Goal: Transaction & Acquisition: Book appointment/travel/reservation

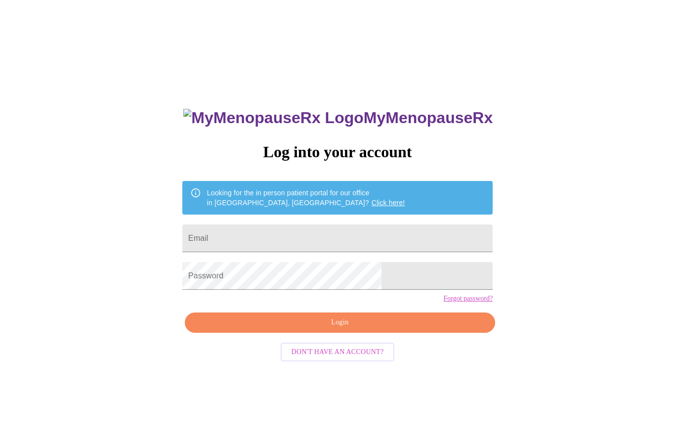
click at [306, 244] on input "Email" at bounding box center [337, 238] width 310 height 28
type input "michelekellner5@gmail.com"
click at [368, 329] on span "Login" at bounding box center [340, 322] width 288 height 12
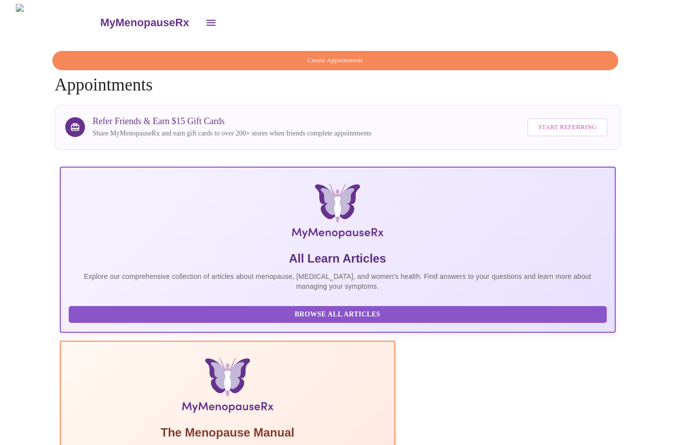
click at [341, 57] on span "Create Appointment" at bounding box center [335, 60] width 543 height 11
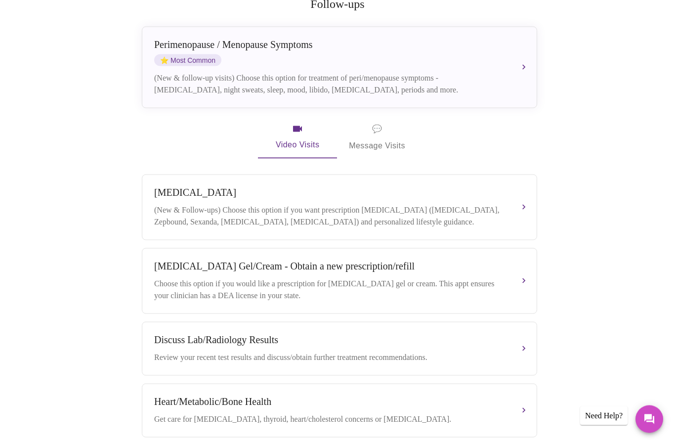
scroll to position [200, 0]
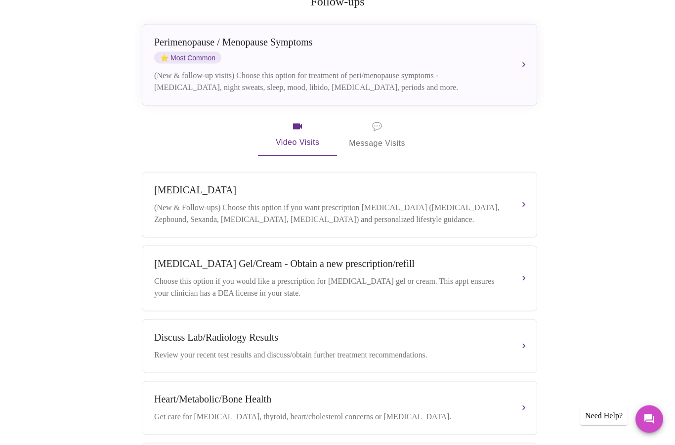
click at [500, 275] on div "Choose this option if you would like a prescription for testosterone gel or cre…" at bounding box center [329, 287] width 351 height 24
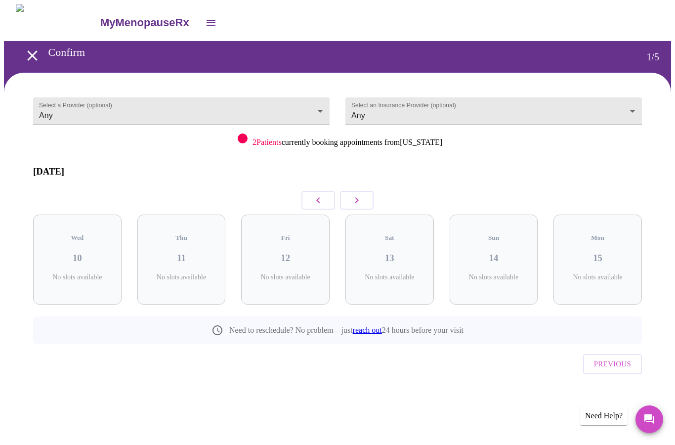
click at [367, 191] on button "button" at bounding box center [357, 200] width 34 height 19
click at [359, 194] on icon "button" at bounding box center [357, 200] width 12 height 12
click at [363, 191] on button "button" at bounding box center [357, 200] width 34 height 19
click at [370, 191] on button "button" at bounding box center [357, 200] width 34 height 19
click at [361, 194] on icon "button" at bounding box center [357, 200] width 12 height 12
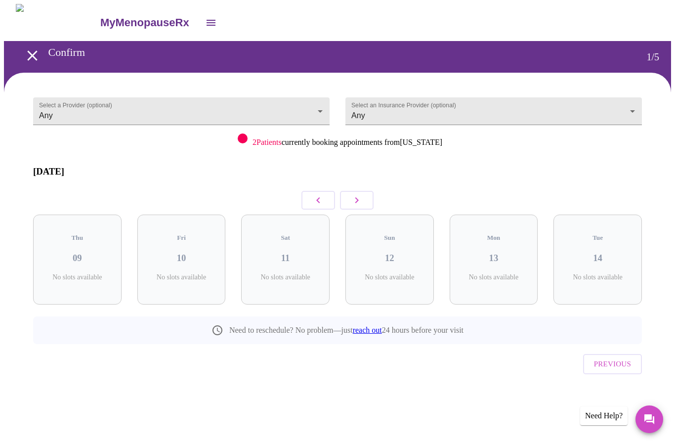
click at [361, 194] on icon "button" at bounding box center [357, 200] width 12 height 12
click at [357, 197] on icon "button" at bounding box center [356, 200] width 3 height 6
click at [360, 194] on icon "button" at bounding box center [357, 200] width 12 height 12
click at [359, 197] on icon "button" at bounding box center [357, 200] width 12 height 12
click at [359, 195] on icon "button" at bounding box center [357, 200] width 12 height 12
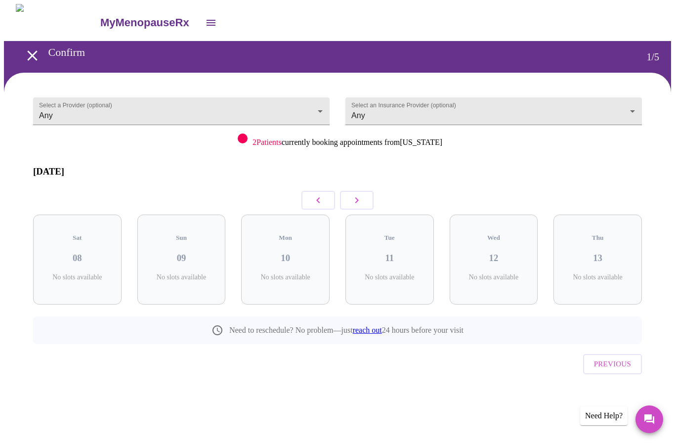
click at [359, 194] on icon "button" at bounding box center [357, 200] width 12 height 12
click at [359, 196] on icon "button" at bounding box center [357, 200] width 12 height 12
click at [356, 196] on icon "button" at bounding box center [357, 200] width 12 height 12
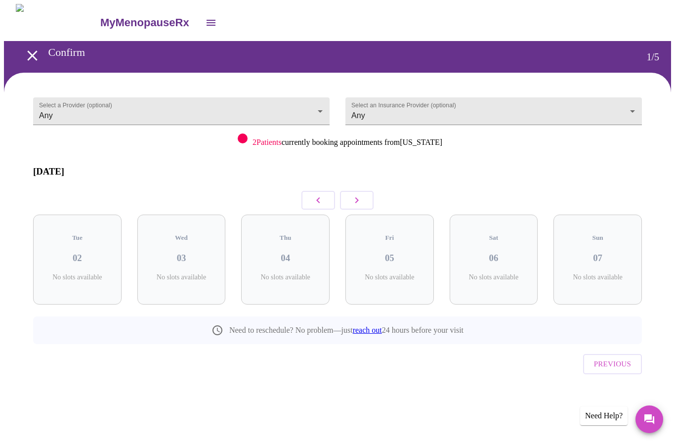
click at [356, 196] on icon "button" at bounding box center [357, 200] width 12 height 12
click at [548, 119] on body "MyMenopauseRx Confirm 1 / 5 Select a Provider (optional) Any Any Select an Insu…" at bounding box center [337, 214] width 667 height 420
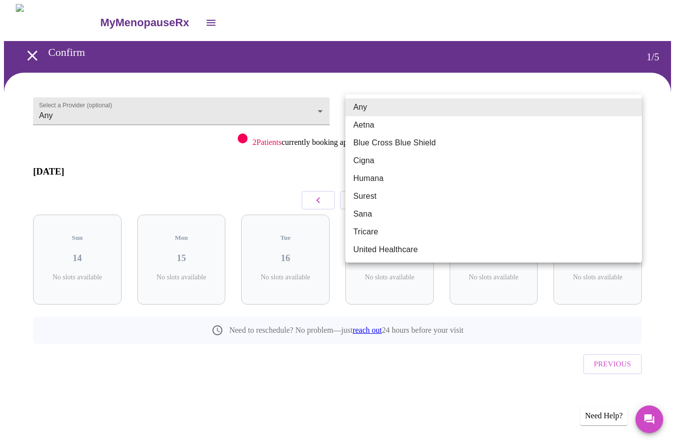
click at [389, 163] on li "Cigna" at bounding box center [494, 161] width 297 height 18
type input "Cigna"
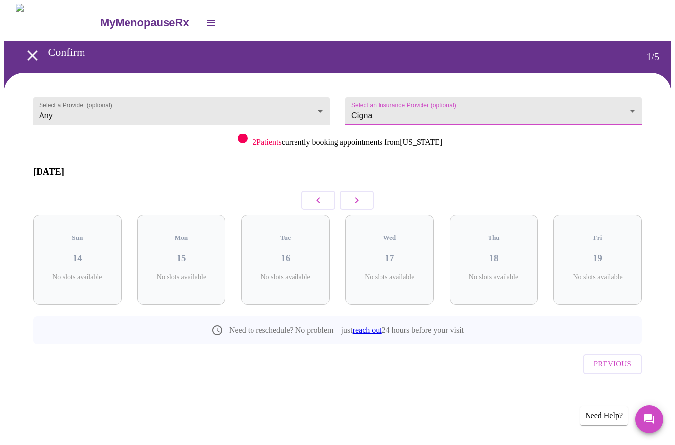
click at [272, 110] on body "MyMenopauseRx Confirm 1 / 5 Select a Provider (optional) Any Any Select an Insu…" at bounding box center [337, 214] width 667 height 420
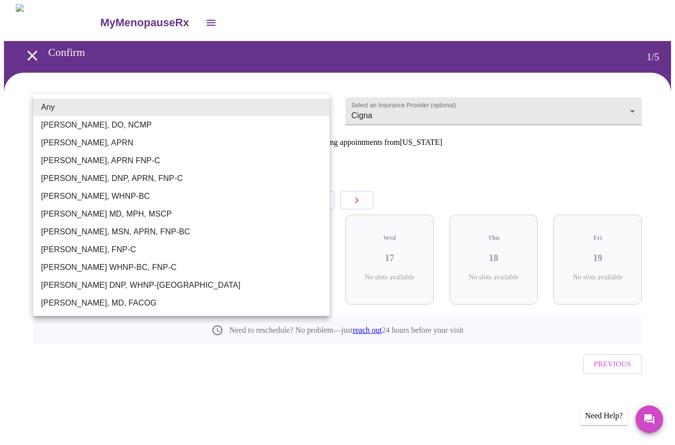
click at [82, 374] on div at bounding box center [337, 222] width 675 height 445
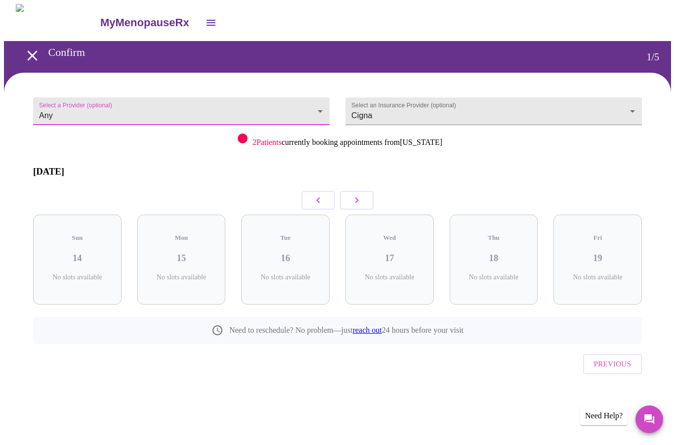
click at [366, 198] on button "button" at bounding box center [357, 200] width 34 height 19
click at [366, 197] on button "button" at bounding box center [357, 200] width 34 height 19
click at [363, 193] on button "button" at bounding box center [357, 200] width 34 height 19
click at [362, 194] on icon "button" at bounding box center [357, 200] width 12 height 12
click at [364, 198] on button "button" at bounding box center [357, 200] width 34 height 19
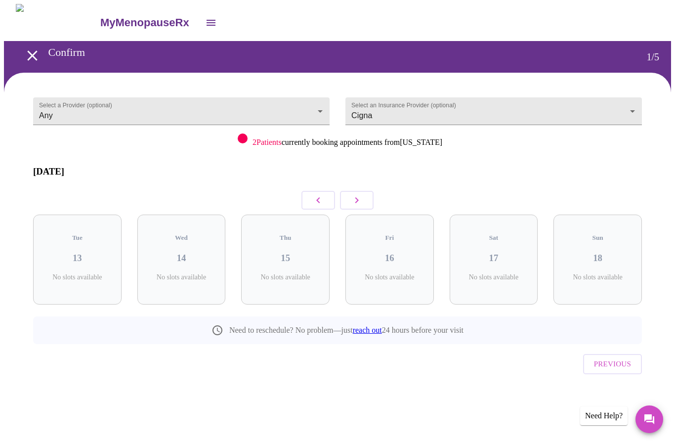
click at [364, 198] on button "button" at bounding box center [357, 200] width 34 height 19
click at [361, 201] on button "button" at bounding box center [357, 200] width 34 height 19
click at [362, 207] on div "Thu 22 No slots available" at bounding box center [390, 260] width 104 height 106
click at [367, 199] on button "button" at bounding box center [357, 200] width 34 height 19
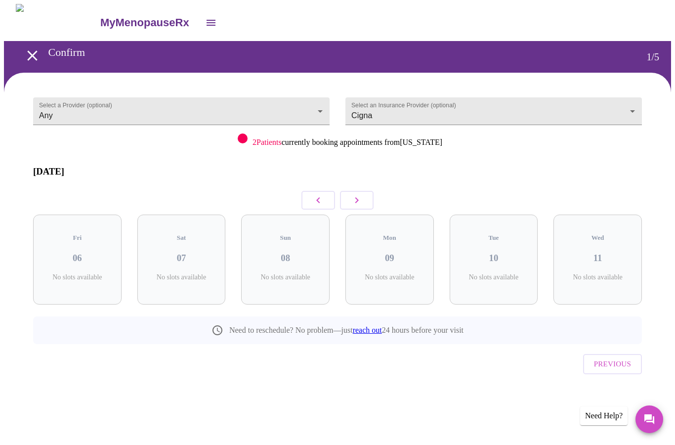
click at [366, 201] on button "button" at bounding box center [357, 200] width 34 height 19
click at [367, 207] on div "Sun 15 No slots available" at bounding box center [390, 260] width 104 height 106
click at [367, 201] on button "button" at bounding box center [357, 200] width 34 height 19
click at [368, 207] on div "Sat 21 No slots available" at bounding box center [390, 260] width 104 height 106
click at [367, 200] on button "button" at bounding box center [357, 200] width 34 height 19
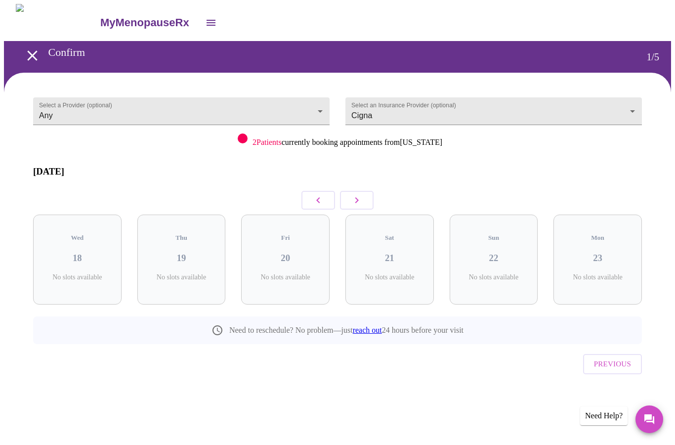
click at [370, 207] on div "Sat 21 No slots available" at bounding box center [390, 260] width 104 height 106
click at [367, 201] on button "button" at bounding box center [357, 200] width 34 height 19
click at [369, 207] on div "Thu 05 No slots available" at bounding box center [390, 260] width 104 height 106
click at [312, 200] on button "button" at bounding box center [319, 200] width 34 height 19
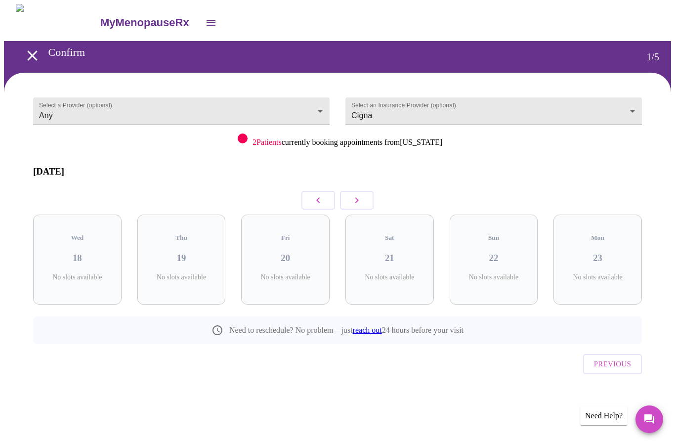
click at [311, 201] on button "button" at bounding box center [319, 200] width 34 height 19
click at [312, 207] on div "Sat 14 No slots available" at bounding box center [285, 260] width 104 height 106
click at [315, 201] on button "button" at bounding box center [319, 200] width 34 height 19
click at [316, 207] on div "Sat 14 No slots available" at bounding box center [285, 260] width 104 height 106
click at [314, 215] on div "Sun 08 No slots available" at bounding box center [285, 260] width 88 height 90
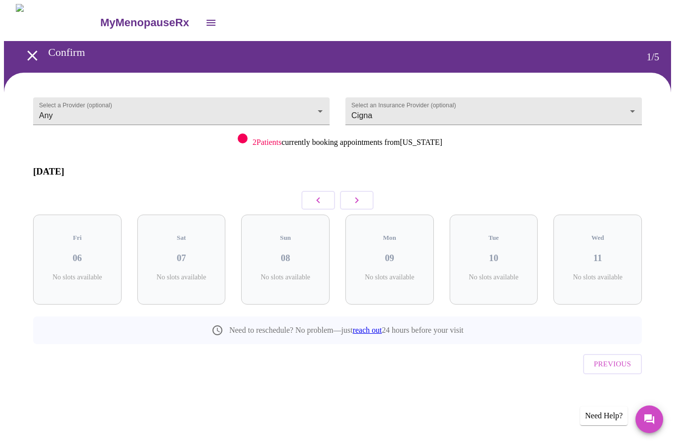
click at [309, 215] on div "Sun 08 No slots available" at bounding box center [285, 260] width 88 height 90
click at [313, 215] on div "Sun 08 No slots available" at bounding box center [285, 260] width 88 height 90
click at [308, 200] on button "button" at bounding box center [319, 200] width 34 height 19
click at [310, 207] on div "Mon 02 No slots available" at bounding box center [285, 260] width 104 height 106
click at [199, 28] on button "open drawer" at bounding box center [211, 23] width 24 height 24
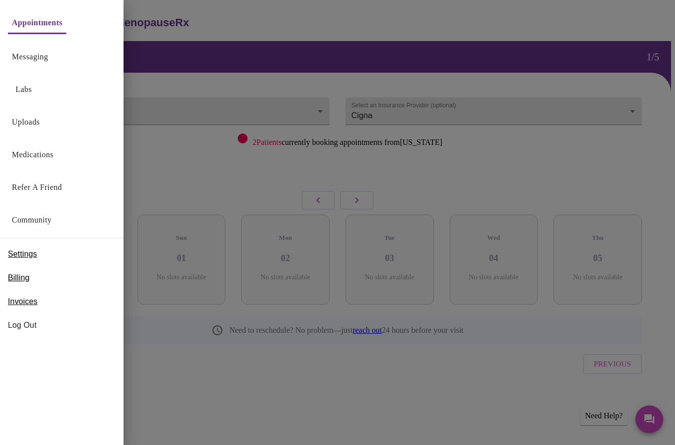
click at [42, 59] on link "Messaging" at bounding box center [30, 57] width 36 height 14
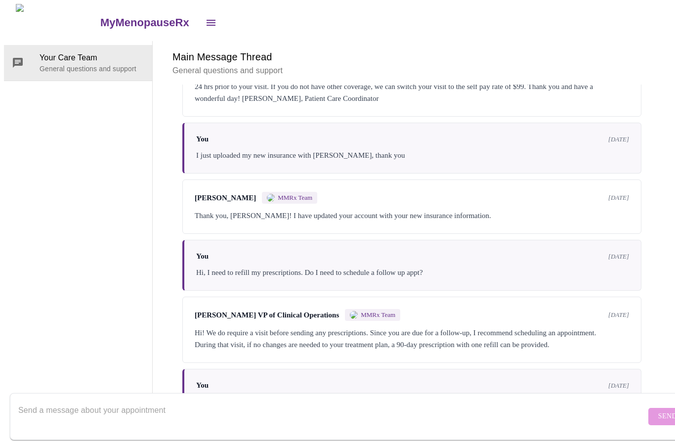
scroll to position [100, 0]
click at [45, 404] on textarea "Send a message about your appointment" at bounding box center [332, 416] width 628 height 32
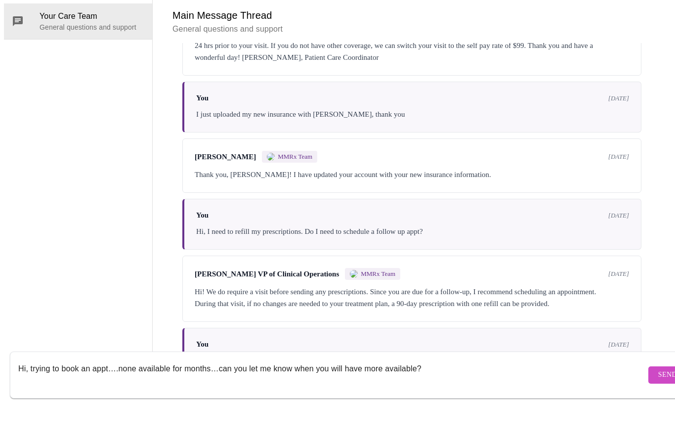
type textarea "Hi, trying to book an appt….none available for months…can you let me know when …"
click at [659, 410] on span "Send" at bounding box center [668, 416] width 19 height 12
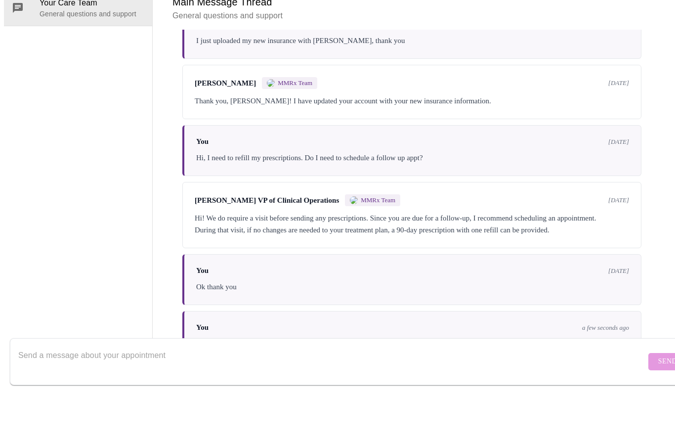
scroll to position [160, 0]
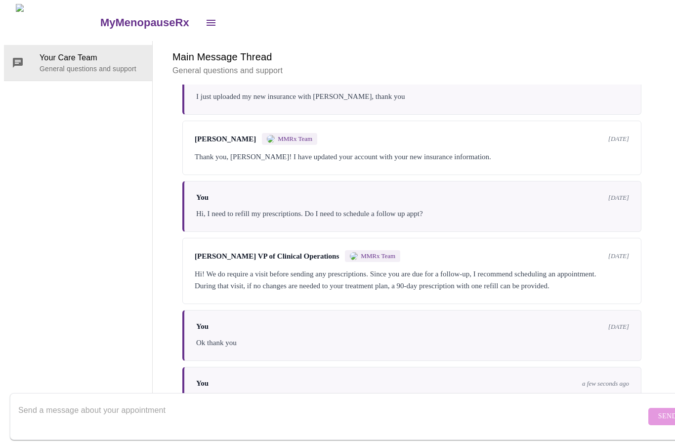
click at [90, 318] on div "Your Care Team General questions and support" at bounding box center [78, 223] width 149 height 365
click at [660, 206] on div "Messages are typically reviewed within 1-2 business days Kirsten Johnson MMRx T…" at bounding box center [412, 245] width 495 height 321
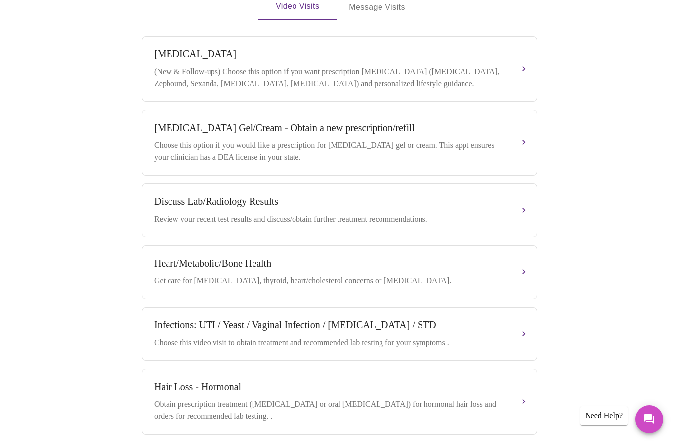
scroll to position [335, 0]
click at [517, 133] on div "Testosterone Gel/Cream - Obtain a new prescription/refill Choose this option if…" at bounding box center [339, 143] width 371 height 41
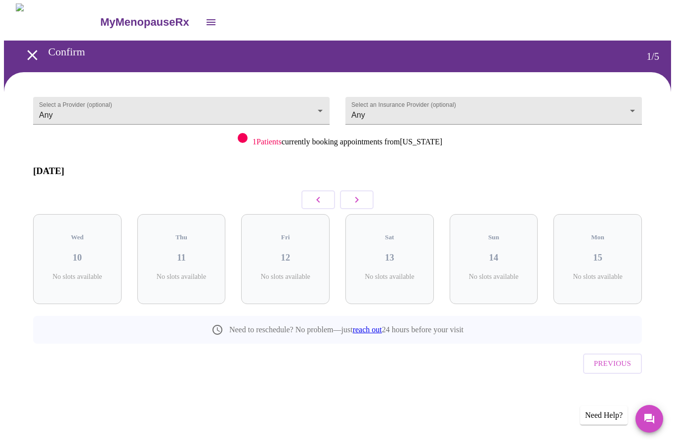
scroll to position [0, 0]
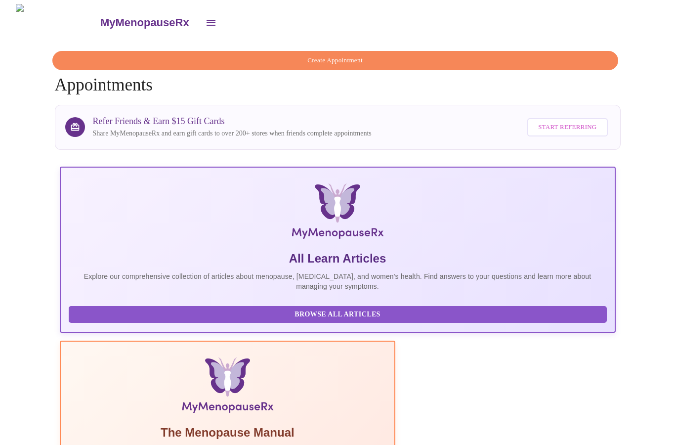
click at [338, 58] on span "Create Appointment" at bounding box center [335, 60] width 543 height 11
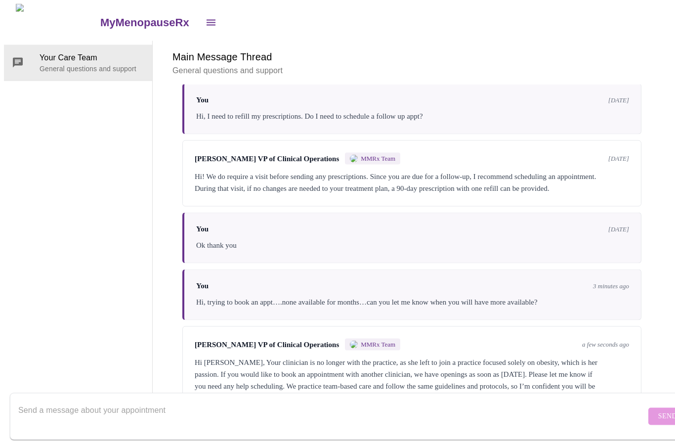
scroll to position [37, 0]
click at [118, 307] on div "Your Care Team General questions and support" at bounding box center [78, 223] width 149 height 365
click at [670, 221] on div "Main Message Thread General questions and support Messages are typically review…" at bounding box center [412, 223] width 519 height 365
click at [60, 403] on textarea "Send a message about your appointment" at bounding box center [332, 416] width 628 height 32
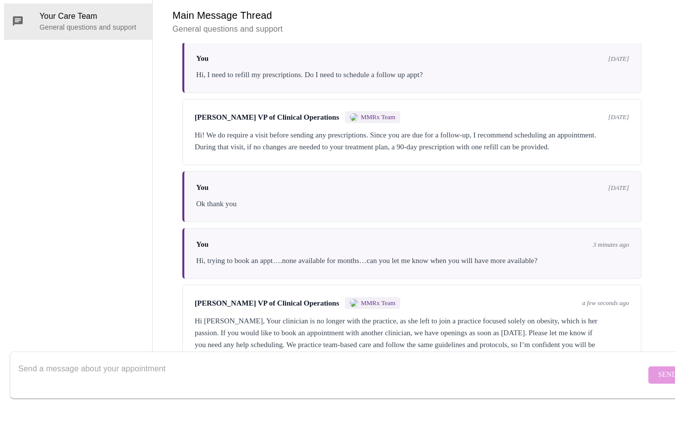
type textarea "O"
click at [151, 400] on textarea "Do you have anything available [DATE] afternoon?" at bounding box center [332, 416] width 628 height 32
click at [157, 400] on textarea "Do you have anything available [DATE] afternoon?" at bounding box center [332, 416] width 628 height 32
type textarea "Do you have anything available [DATE] late morning/afternoon?"
click at [659, 410] on span "Send" at bounding box center [668, 416] width 19 height 12
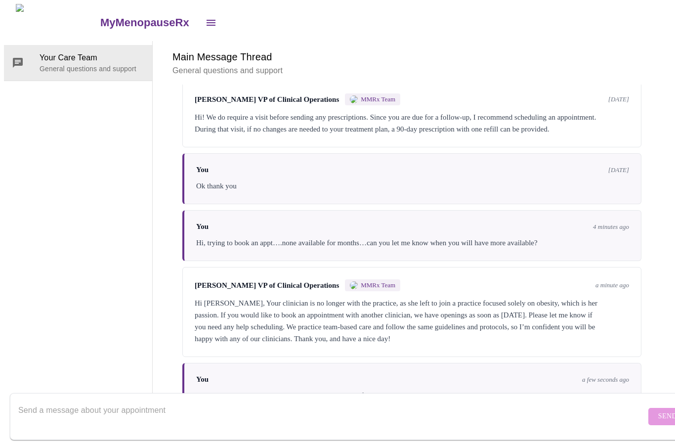
click at [48, 403] on textarea "Send a message about your appointment" at bounding box center [332, 416] width 628 height 32
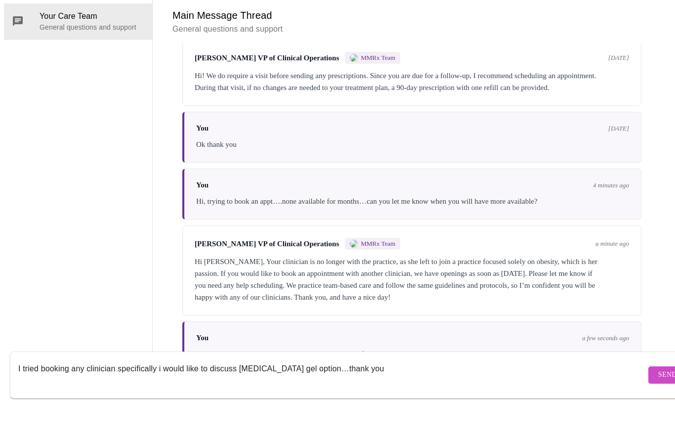
type textarea "I tried booking any clinician specifically i would like to discuss [MEDICAL_DAT…"
click at [649, 408] on button "Send" at bounding box center [668, 416] width 39 height 17
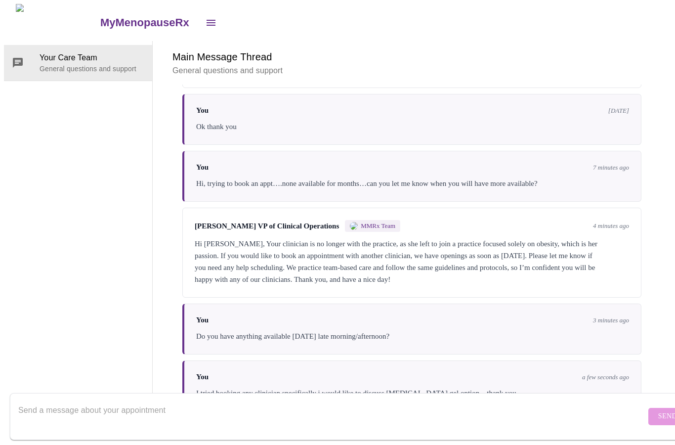
click at [68, 409] on textarea "Send a message about your appointment" at bounding box center [332, 416] width 628 height 32
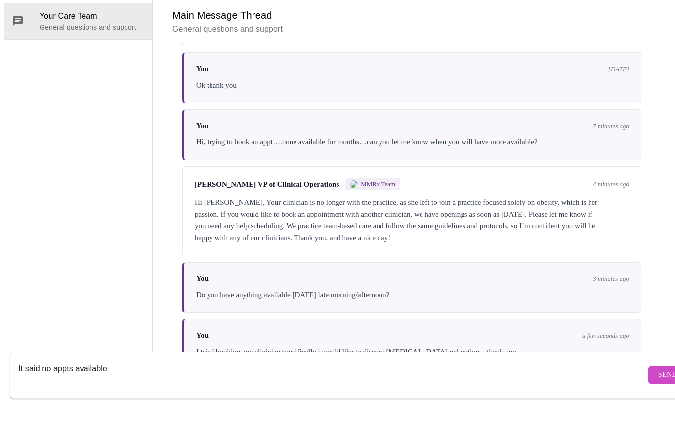
type textarea "It said no appts available"
click at [659, 410] on span "Send" at bounding box center [668, 416] width 19 height 12
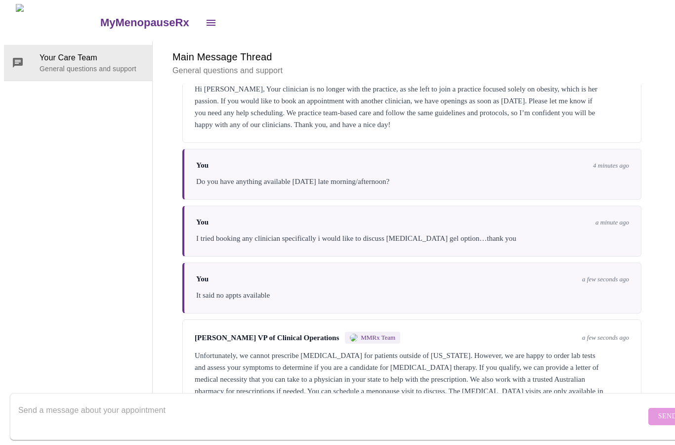
scroll to position [544, 0]
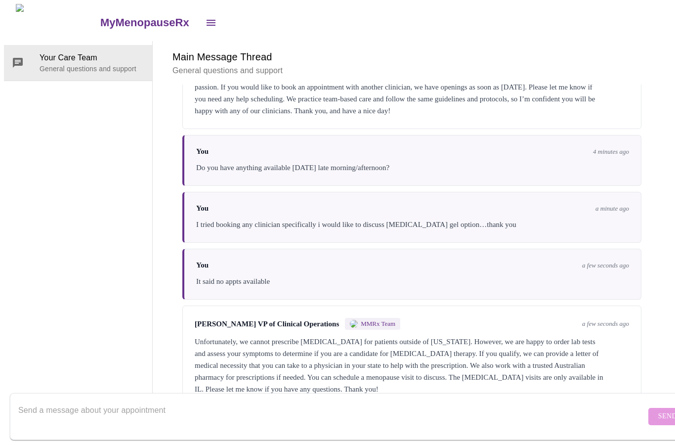
click at [43, 402] on textarea "Send a message about your appointment" at bounding box center [332, 416] width 628 height 32
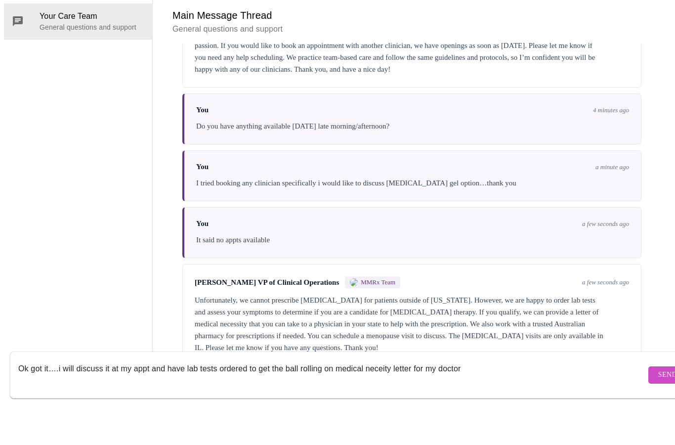
click at [381, 400] on textarea "Ok got it….i will discuss it at my appt and have lab tests ordered to get the b…" at bounding box center [332, 416] width 628 height 32
click at [376, 400] on textarea "Ok got it….i will discuss it at my appt and have lab tests ordered to get the b…" at bounding box center [332, 416] width 628 height 32
click at [487, 400] on textarea "Ok got it….i will discuss it at my appt and have lab tests ordered to get the b…" at bounding box center [332, 416] width 628 height 32
type textarea "Ok got it….i will discuss it at my appt and have lab tests ordered to get the b…"
click at [659, 410] on span "Send" at bounding box center [668, 416] width 19 height 12
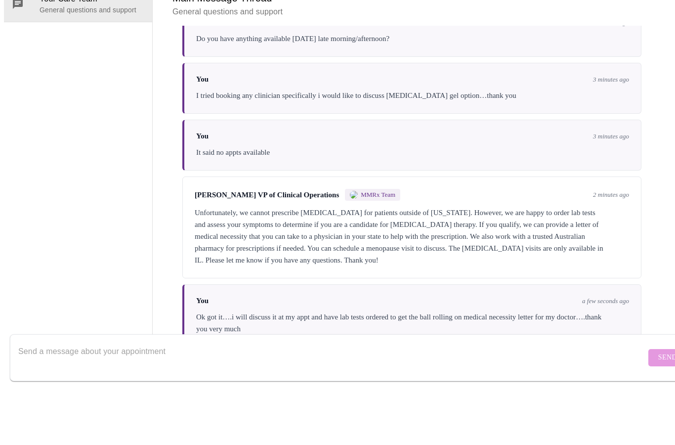
scroll to position [37, 0]
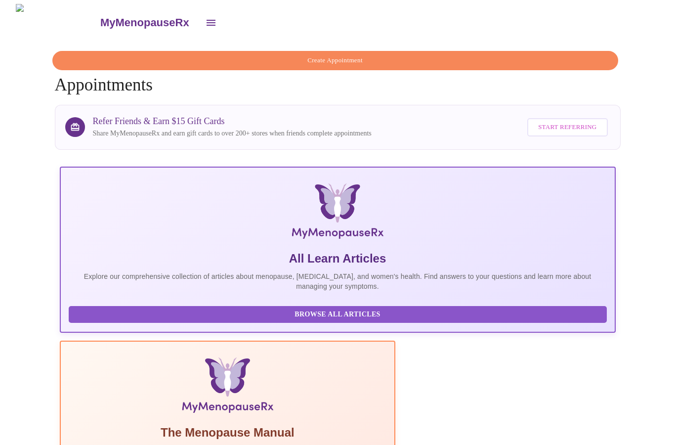
click at [326, 55] on span "Create Appointment" at bounding box center [335, 60] width 543 height 11
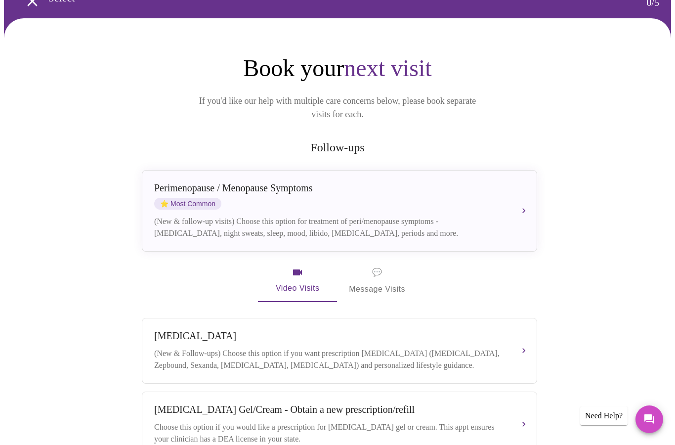
click at [218, 216] on div "(New & follow-up visits) Choose this option for treatment of peri/menopause sym…" at bounding box center [329, 228] width 351 height 24
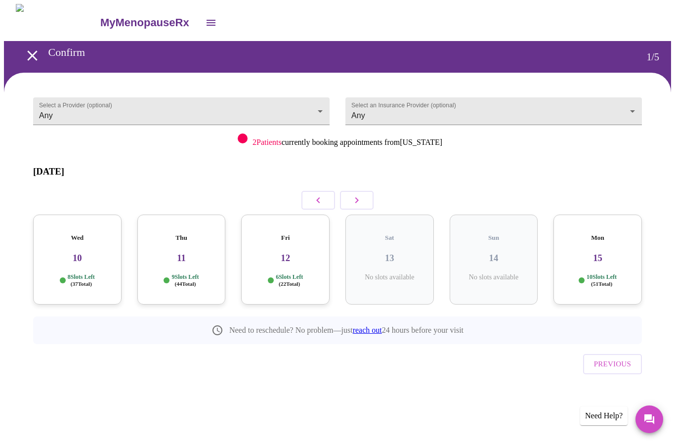
click at [283, 253] on h3 "12" at bounding box center [285, 258] width 73 height 11
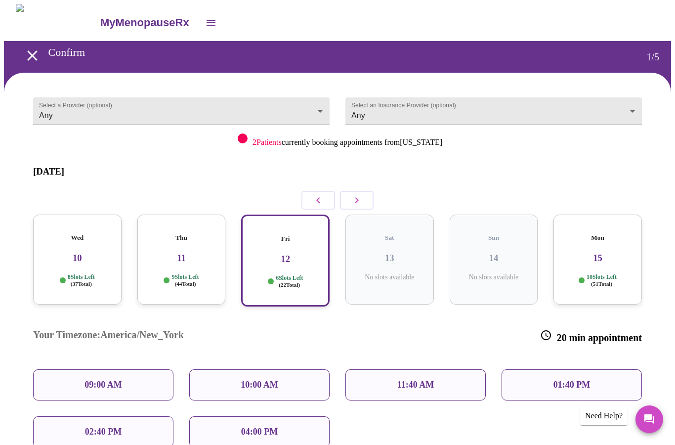
click at [423, 380] on p "11:40 AM" at bounding box center [415, 385] width 37 height 10
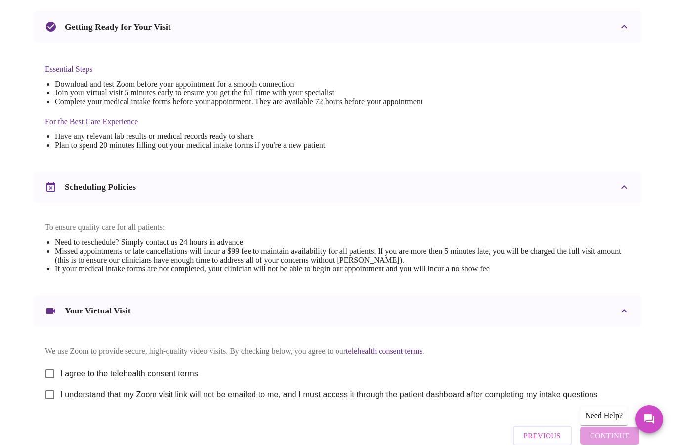
scroll to position [225, 0]
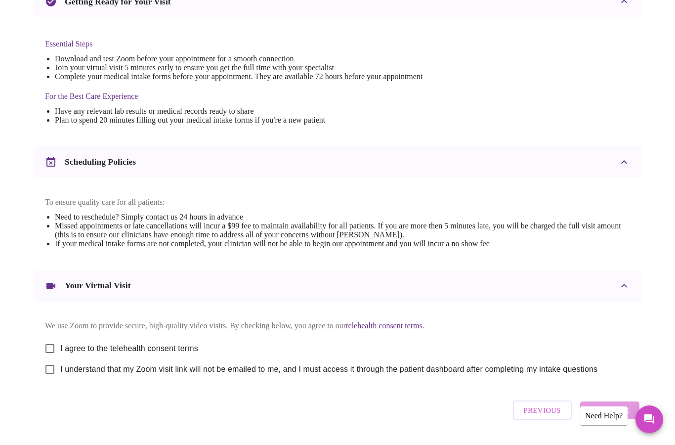
click at [48, 359] on input "I agree to the telehealth consent terms" at bounding box center [50, 348] width 21 height 21
checkbox input "true"
click at [56, 380] on input "I understand that my Zoom visit link will not be emailed to me, and I must acce…" at bounding box center [50, 369] width 21 height 21
checkbox input "true"
click at [618, 417] on span "Continue" at bounding box center [610, 410] width 40 height 13
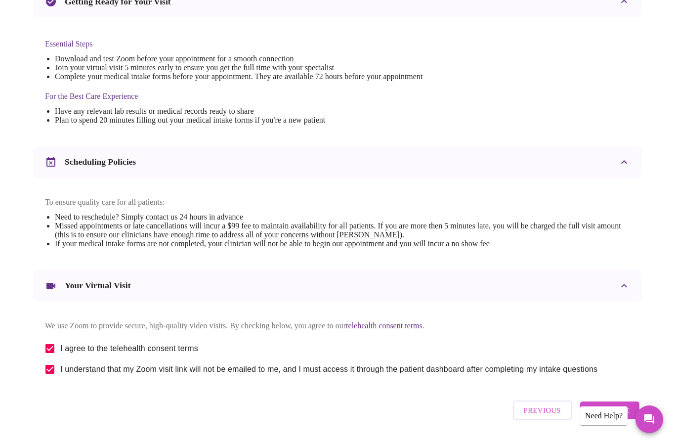
scroll to position [0, 0]
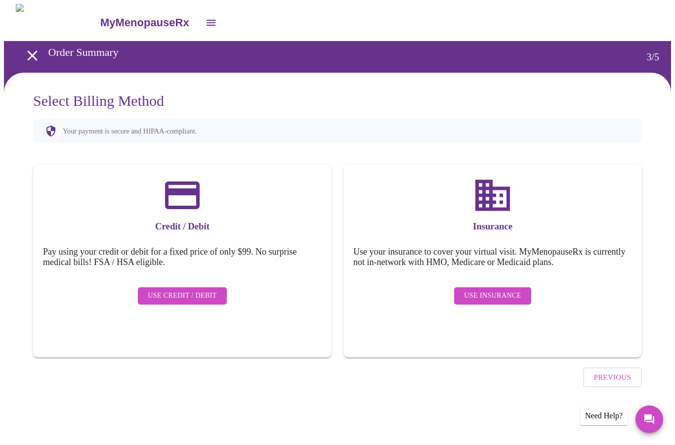
click at [505, 290] on span "Use Insurance" at bounding box center [492, 296] width 57 height 12
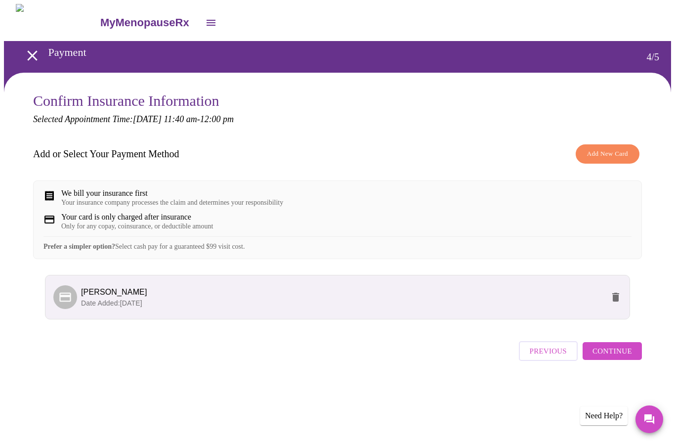
click at [614, 152] on span "Add New Card" at bounding box center [607, 153] width 41 height 11
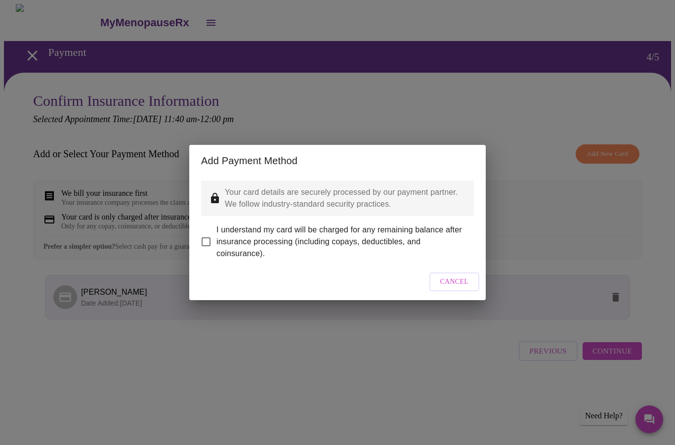
click at [208, 240] on input "I understand my card will be charged for any remaining balance after insurance …" at bounding box center [206, 241] width 21 height 21
checkbox input "true"
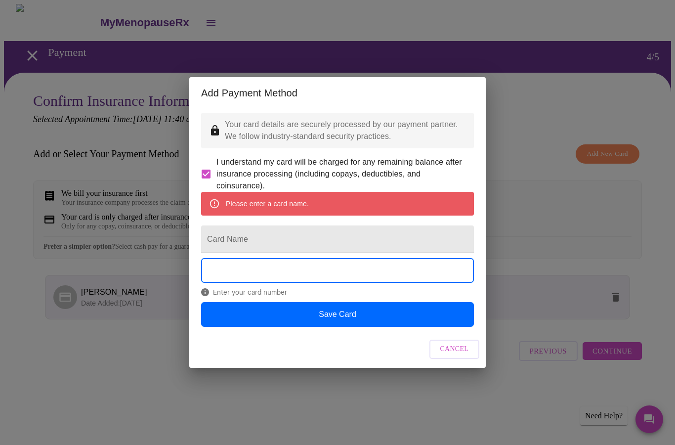
click at [272, 235] on input "Card Name" at bounding box center [337, 239] width 273 height 28
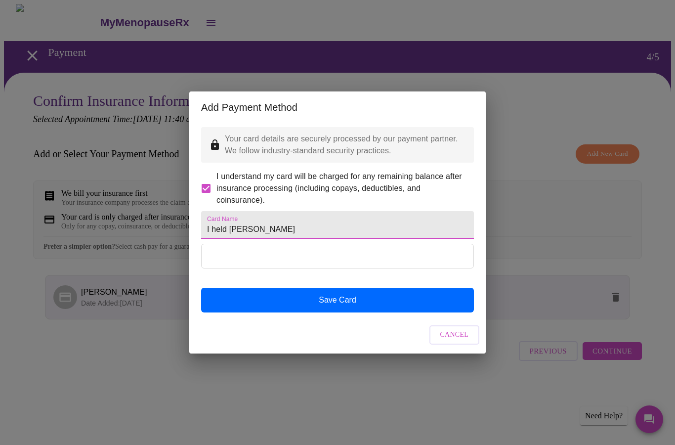
type input "I held Kellner"
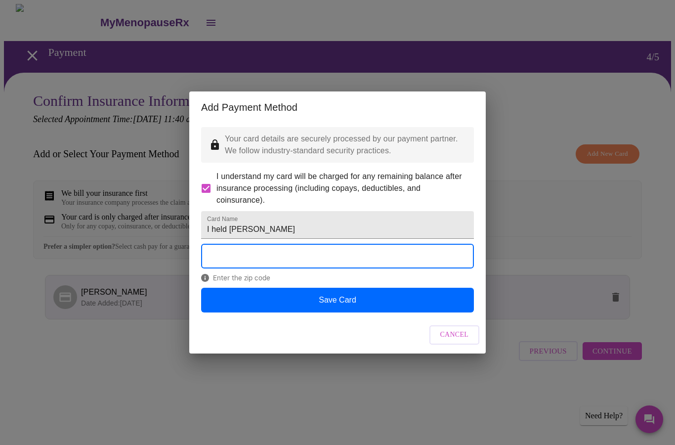
click at [365, 312] on button "Save Card" at bounding box center [337, 300] width 273 height 25
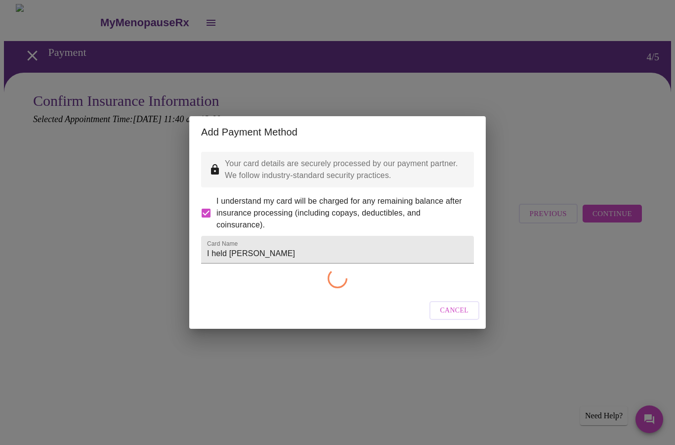
checkbox input "false"
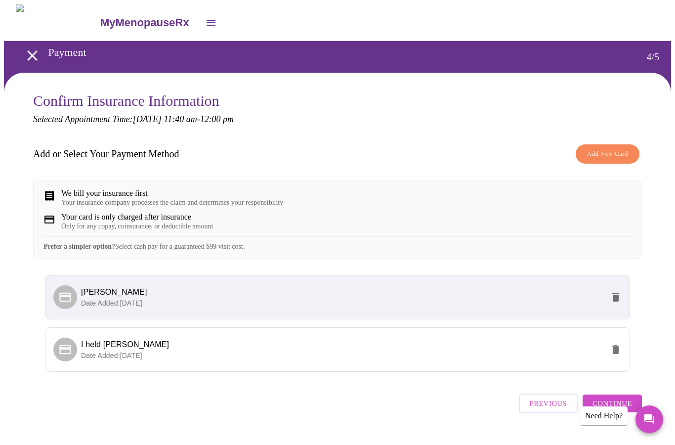
scroll to position [31, 0]
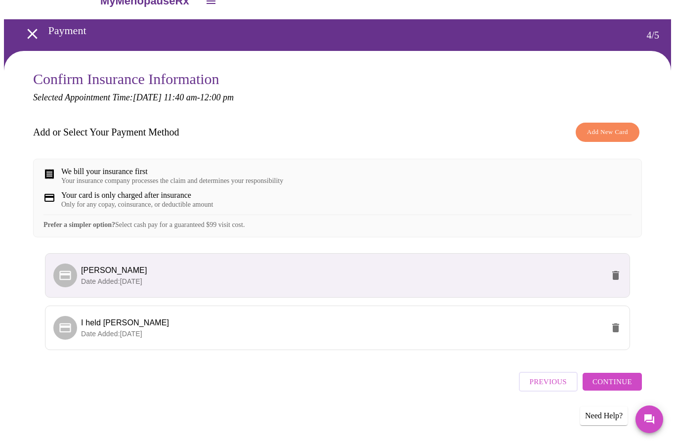
click at [630, 388] on span "Continue" at bounding box center [613, 381] width 40 height 13
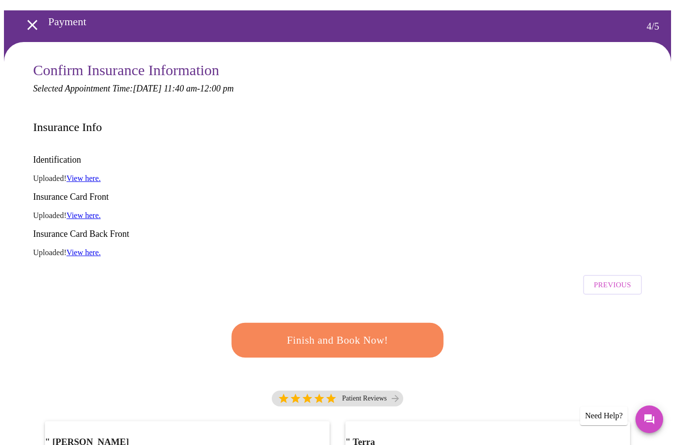
click at [382, 331] on span "Finish and Book Now!" at bounding box center [337, 340] width 183 height 18
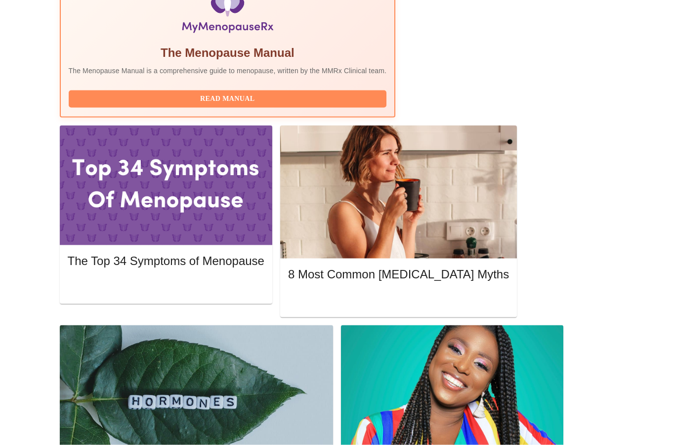
scroll to position [380, 0]
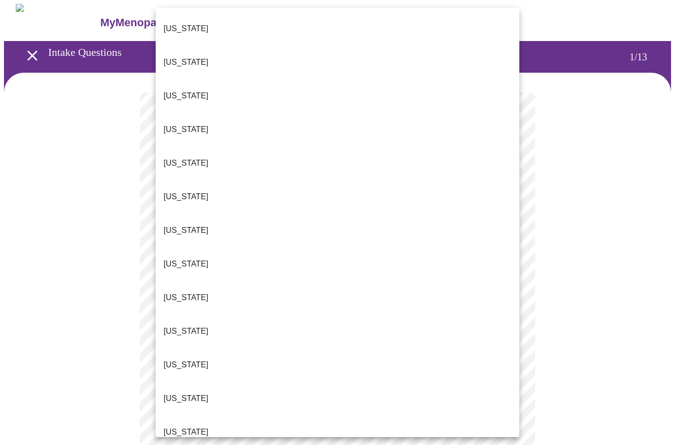
click at [197, 281] on li "Florida" at bounding box center [338, 298] width 364 height 34
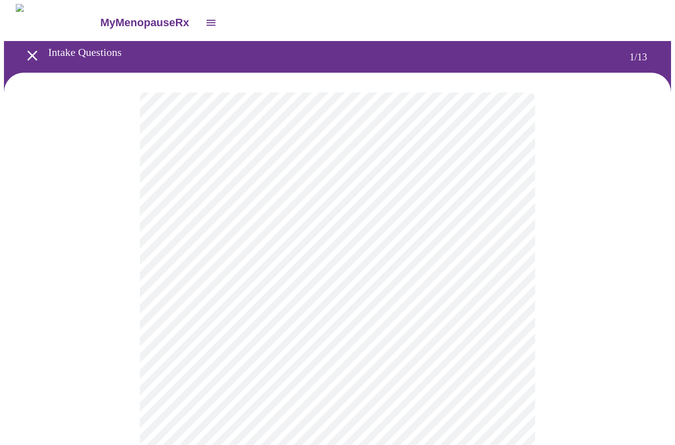
click at [308, 286] on body "MyMenopauseRx Intake Questions 1 / 13" at bounding box center [337, 452] width 667 height 896
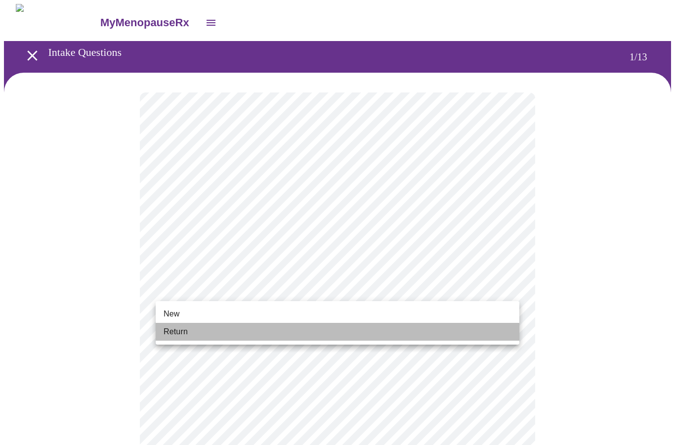
click at [186, 335] on span "Return" at bounding box center [176, 332] width 24 height 12
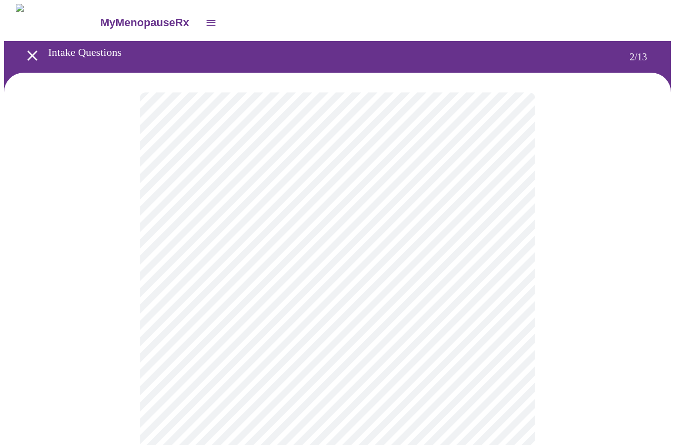
click at [296, 196] on body "MyMenopauseRx Intake Questions 2 / 13" at bounding box center [337, 300] width 667 height 593
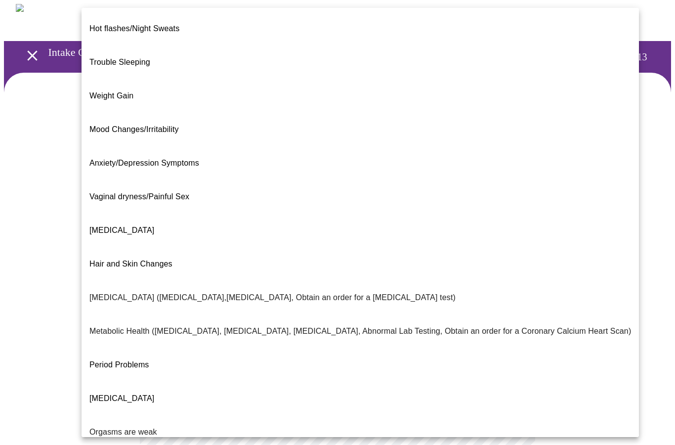
click at [102, 226] on span "Decreased libido" at bounding box center [121, 230] width 65 height 8
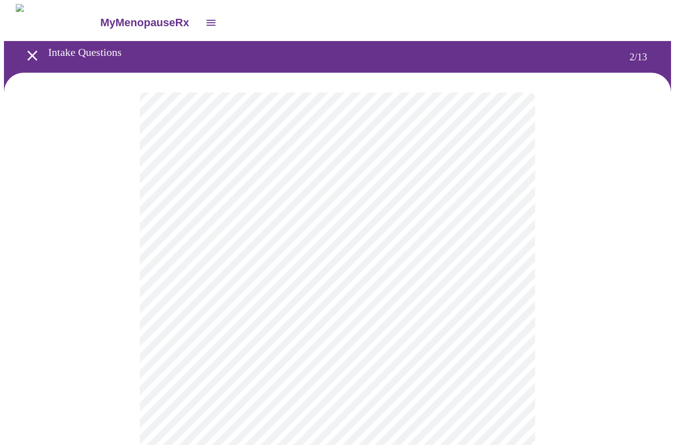
click at [169, 298] on body "MyMenopauseRx Intake Questions 2 / 13" at bounding box center [337, 297] width 667 height 587
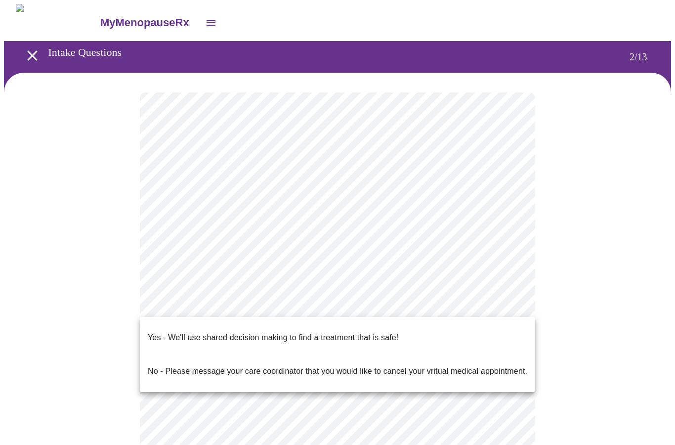
click at [174, 332] on p "Yes - We'll use shared decision making to find a treatment that is safe!" at bounding box center [273, 338] width 251 height 12
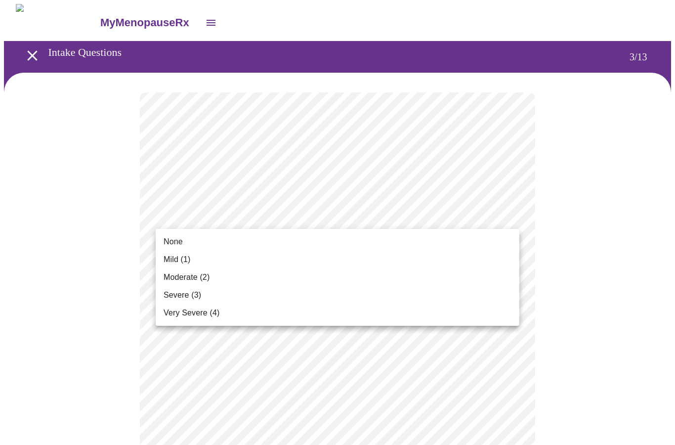
click at [188, 257] on span "Mild (1)" at bounding box center [177, 260] width 27 height 12
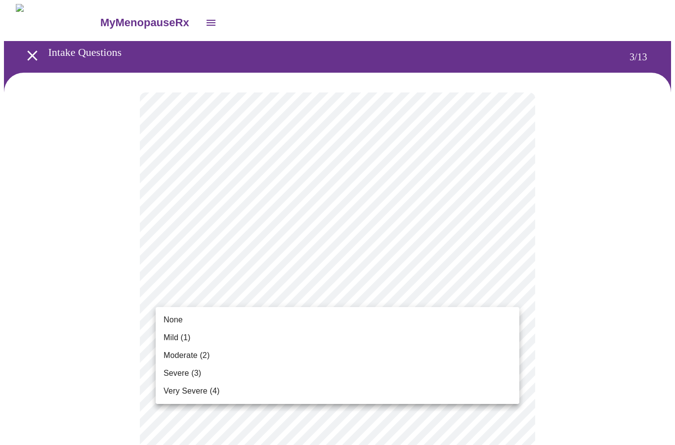
click at [174, 318] on span "None" at bounding box center [173, 320] width 19 height 12
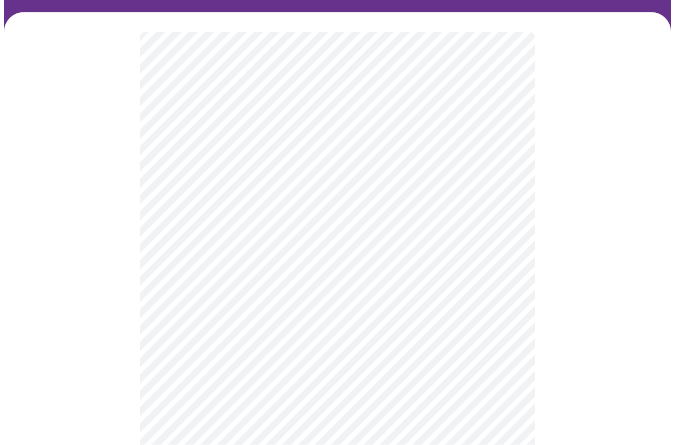
scroll to position [61, 0]
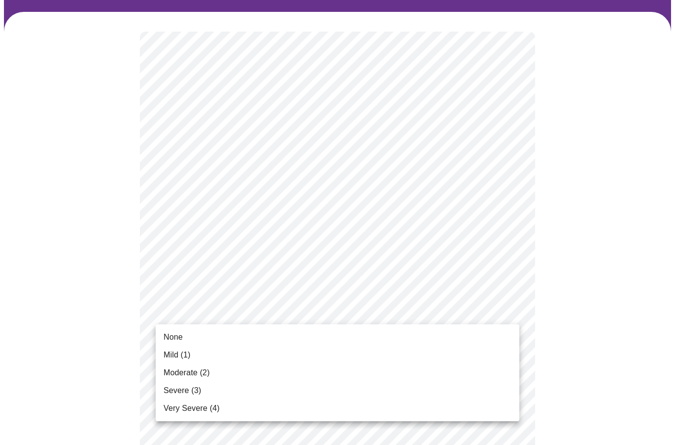
click at [204, 379] on li "Moderate (2)" at bounding box center [338, 373] width 364 height 18
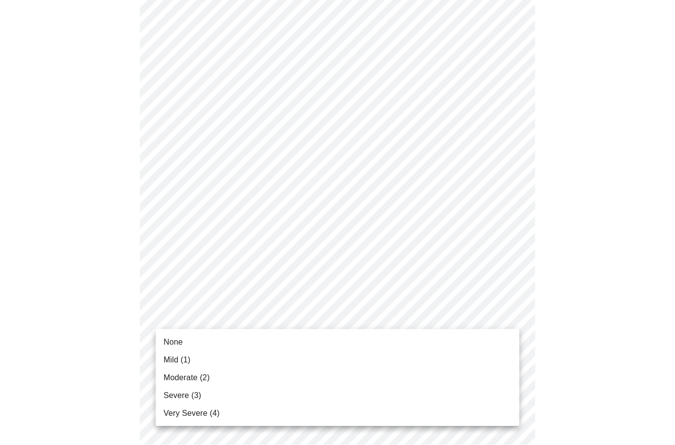
scroll to position [134, 0]
click at [201, 375] on span "Moderate (2)" at bounding box center [187, 378] width 46 height 12
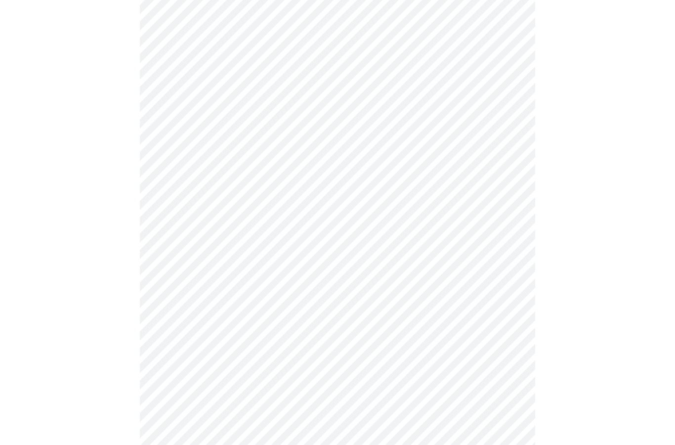
scroll to position [239, 0]
click at [301, 279] on body "MyMenopauseRx Intake Questions 3 / 13" at bounding box center [337, 393] width 667 height 1256
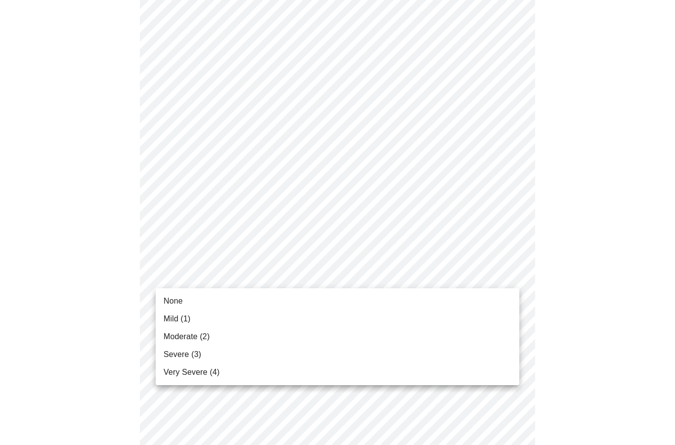
click at [184, 320] on span "Mild (1)" at bounding box center [177, 319] width 27 height 12
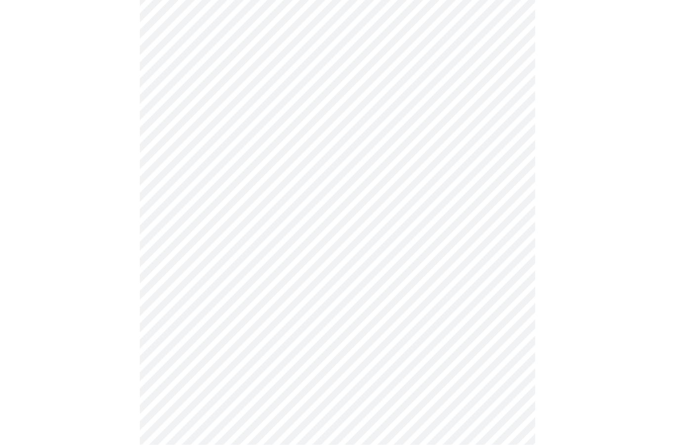
scroll to position [324, 0]
click at [309, 348] on body "MyMenopauseRx Intake Questions 3 / 13" at bounding box center [337, 301] width 667 height 1243
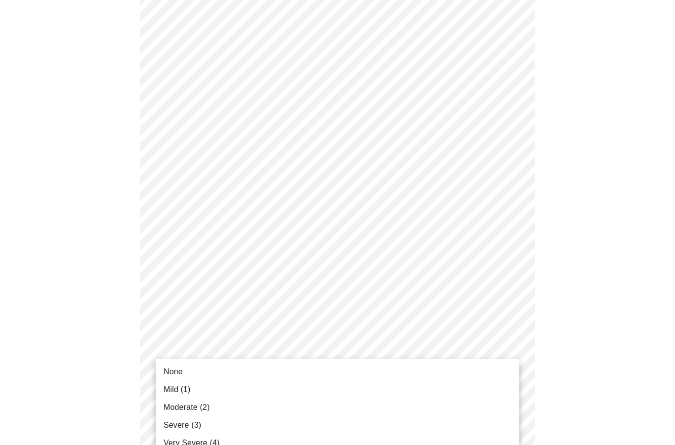
click at [173, 393] on span "Mild (1)" at bounding box center [177, 390] width 27 height 12
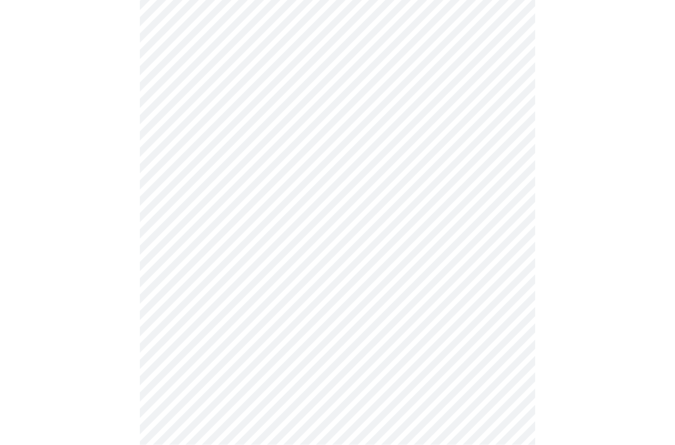
scroll to position [430, 0]
click at [295, 325] on body "MyMenopauseRx Intake Questions 3 / 13" at bounding box center [337, 189] width 667 height 1230
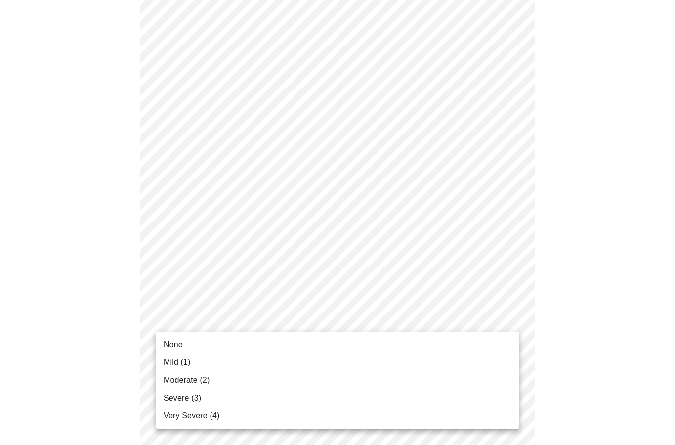
click at [189, 397] on span "Severe (3)" at bounding box center [183, 398] width 38 height 12
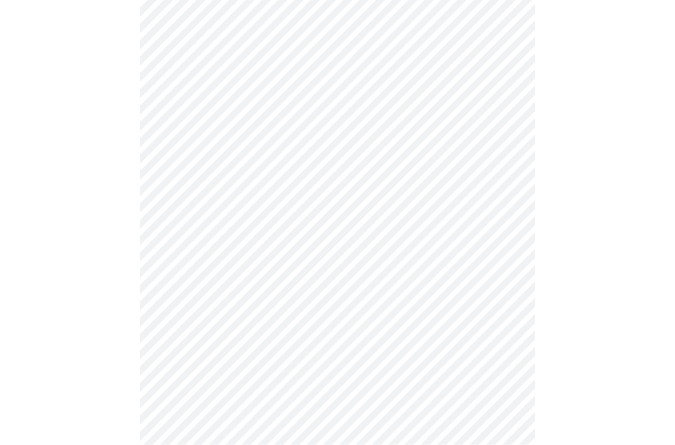
scroll to position [510, 0]
click at [292, 316] on body "MyMenopauseRx Intake Questions 3 / 13" at bounding box center [337, 102] width 667 height 1216
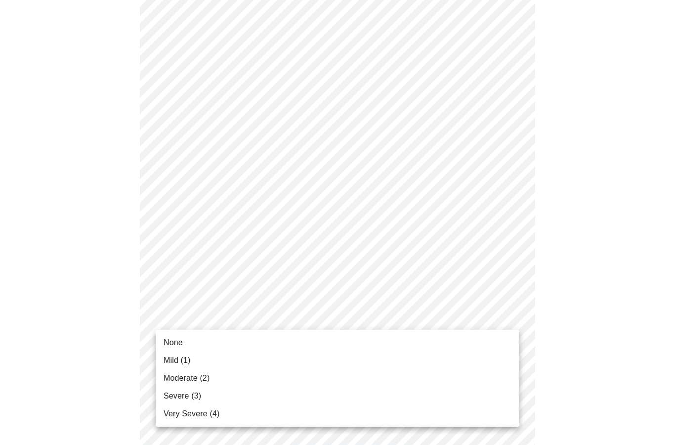
click at [198, 378] on span "Moderate (2)" at bounding box center [187, 378] width 46 height 12
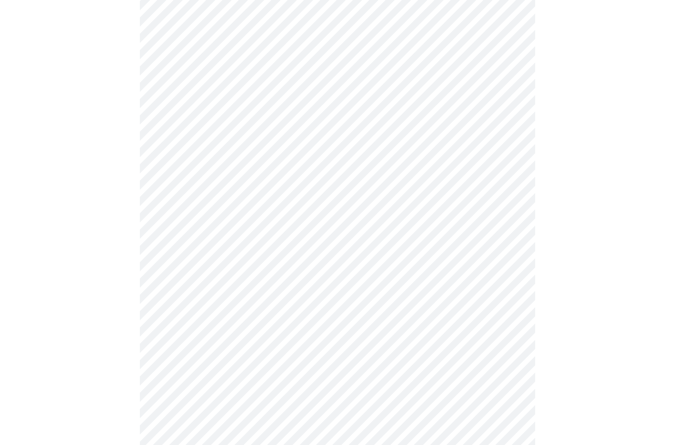
scroll to position [590, 0]
click at [304, 318] on body "MyMenopauseRx Intake Questions 3 / 13" at bounding box center [337, 15] width 667 height 1203
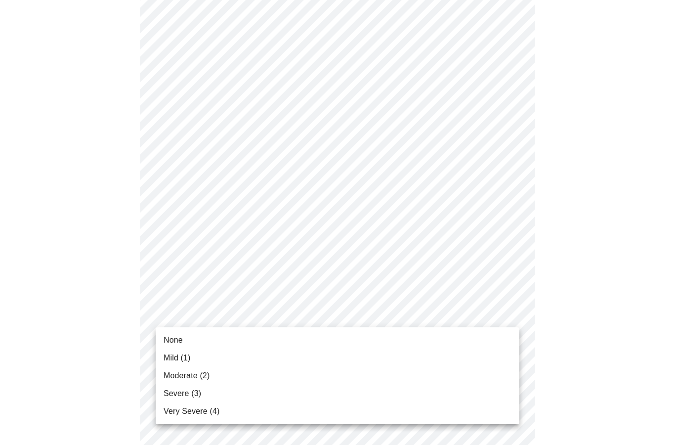
click at [177, 360] on span "Mild (1)" at bounding box center [177, 358] width 27 height 12
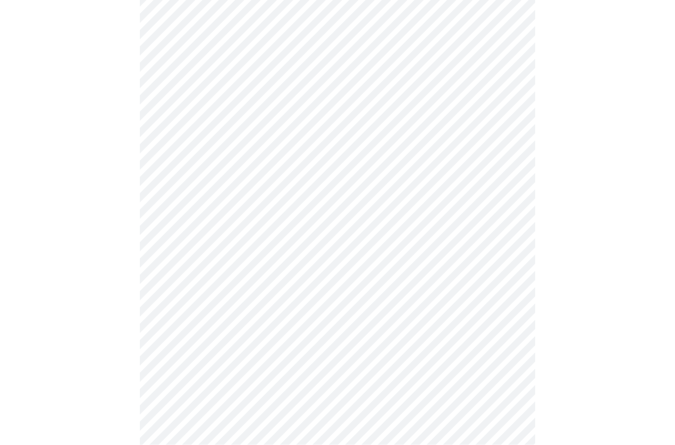
scroll to position [666, 0]
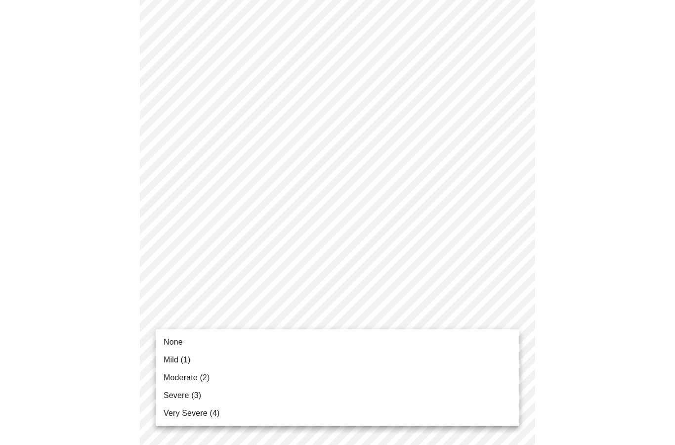
click at [199, 381] on span "Moderate (2)" at bounding box center [187, 378] width 46 height 12
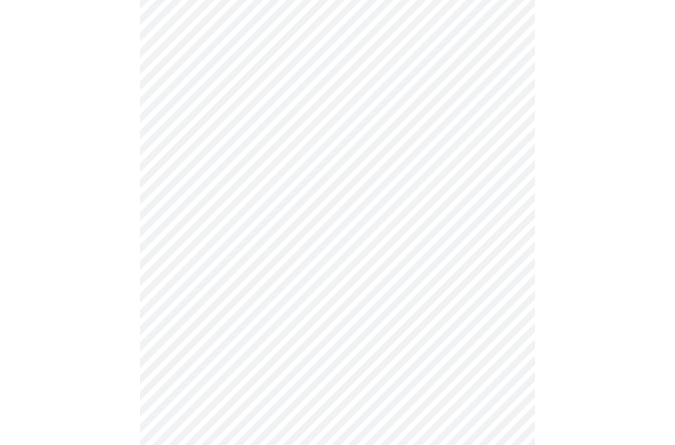
scroll to position [395, 0]
click at [358, 185] on body "MyMenopauseRx Intake Questions 3 / 13" at bounding box center [337, 197] width 667 height 1176
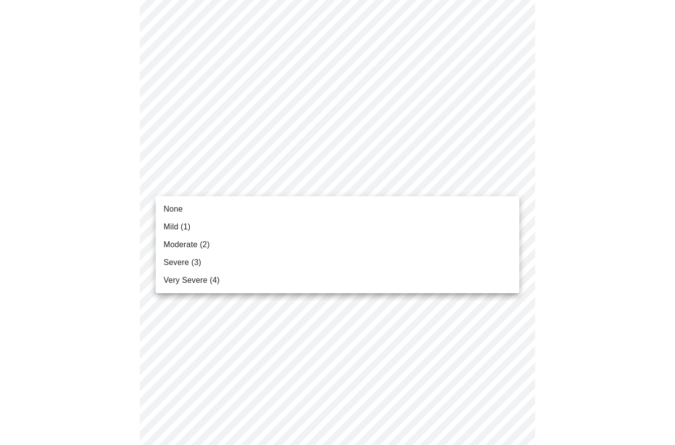
click at [178, 228] on span "Mild (1)" at bounding box center [177, 227] width 27 height 12
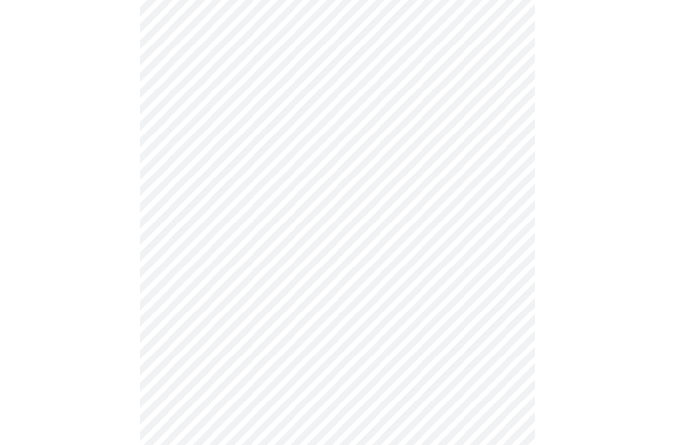
scroll to position [380, 0]
click at [304, 217] on body "MyMenopauseRx Intake Questions 4 / 13" at bounding box center [337, 110] width 667 height 973
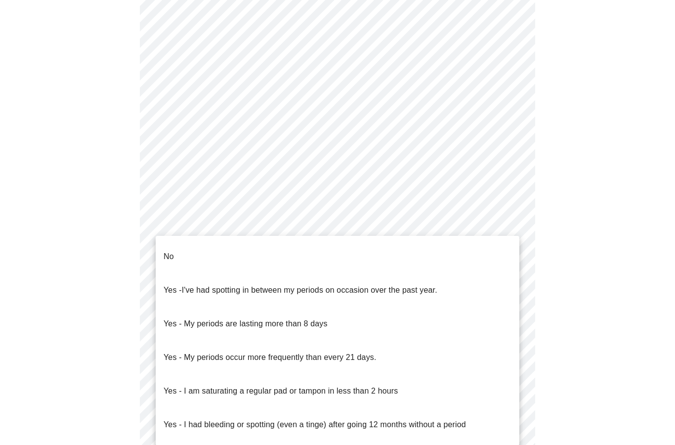
click at [168, 255] on span "No" at bounding box center [169, 257] width 10 height 28
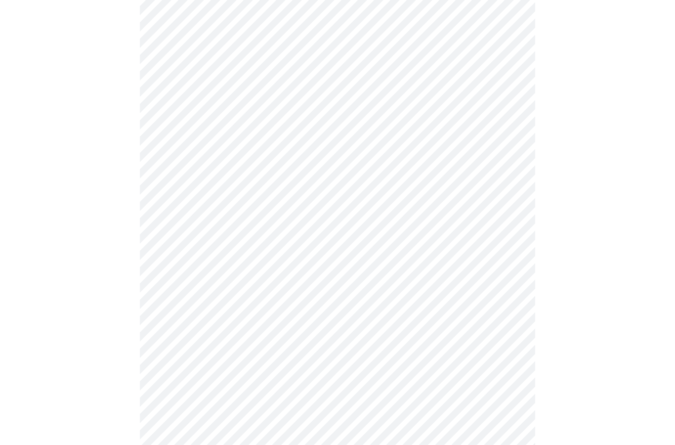
click at [313, 296] on body "MyMenopauseRx Intake Questions 4 / 13" at bounding box center [337, 108] width 667 height 968
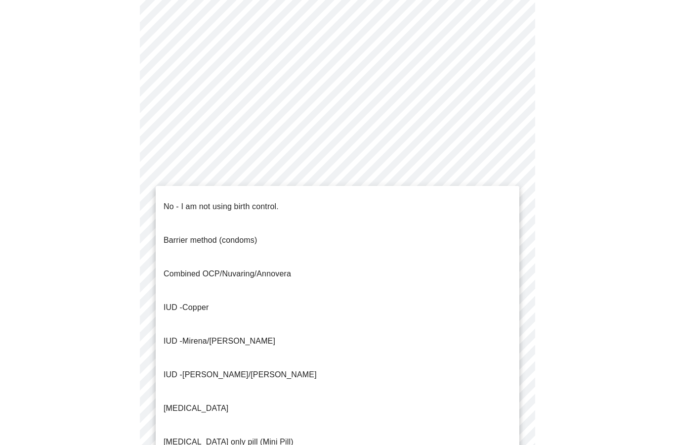
click at [219, 201] on p "No - I am not using birth control." at bounding box center [221, 207] width 115 height 12
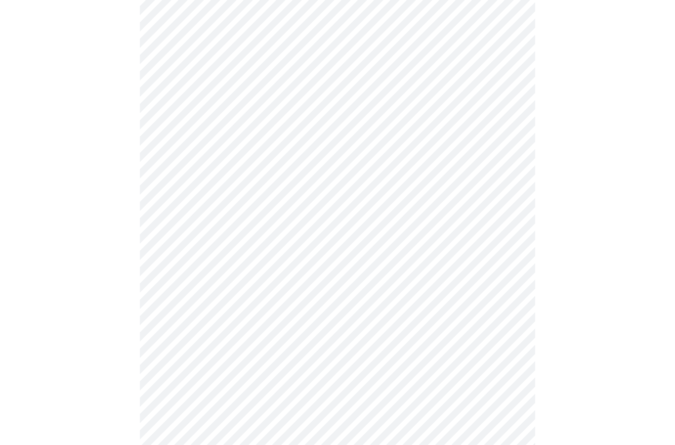
click at [305, 362] on body "MyMenopauseRx Intake Questions 4 / 13" at bounding box center [337, 105] width 667 height 963
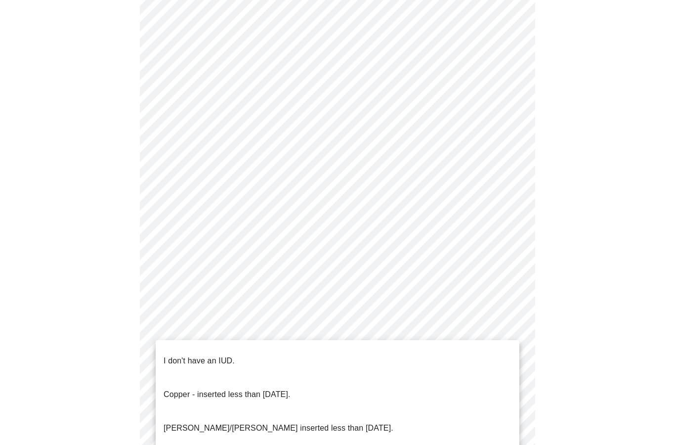
click at [208, 355] on p "I don't have an IUD." at bounding box center [199, 361] width 71 height 12
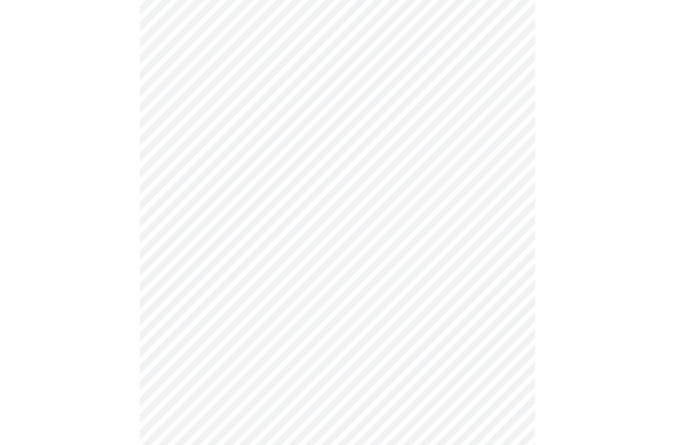
click at [301, 437] on body "MyMenopauseRx Intake Questions 4 / 13" at bounding box center [337, 102] width 667 height 957
click at [177, 430] on li "Yes" at bounding box center [338, 438] width 364 height 34
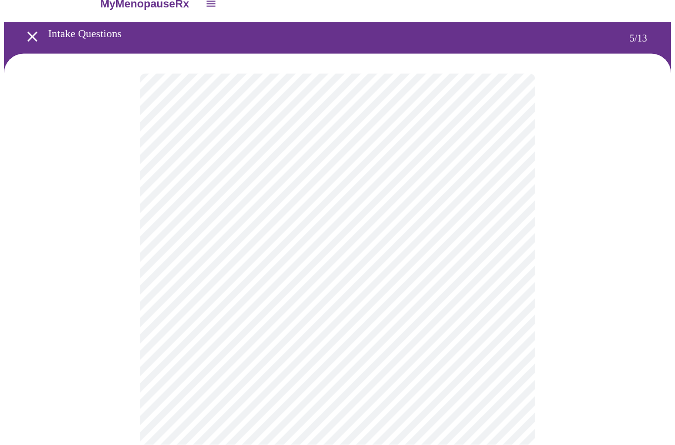
scroll to position [19, 0]
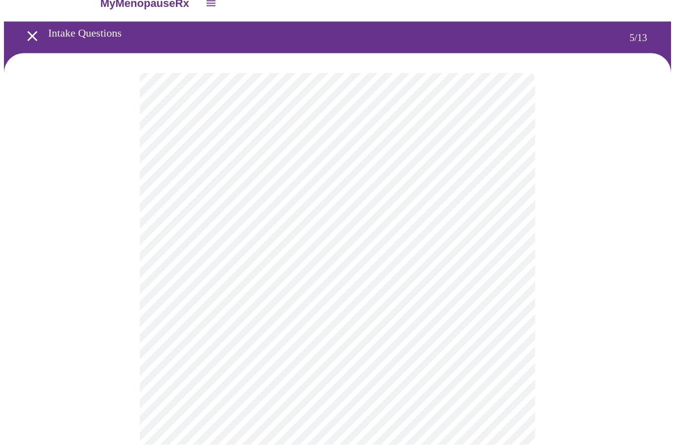
click at [508, 321] on body "MyMenopauseRx Intake Questions 5 / 13" at bounding box center [337, 350] width 667 height 730
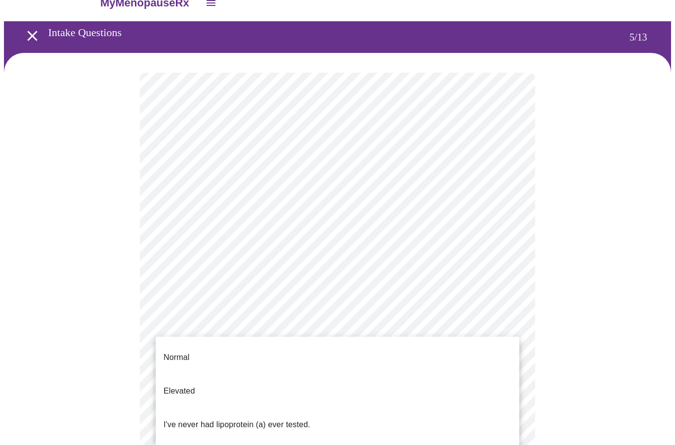
click at [171, 353] on p "Normal" at bounding box center [177, 358] width 26 height 12
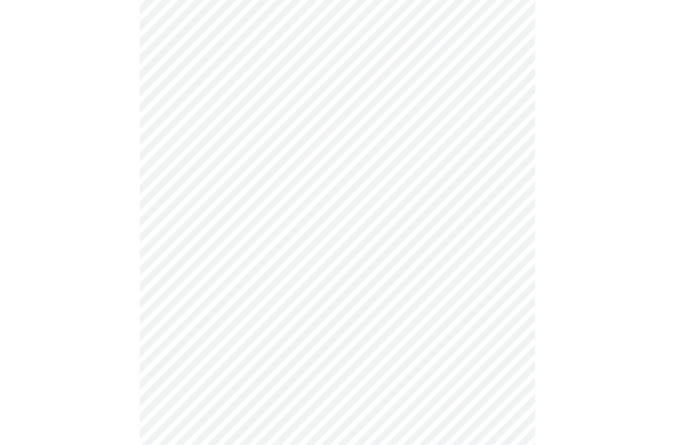
scroll to position [2470, 0]
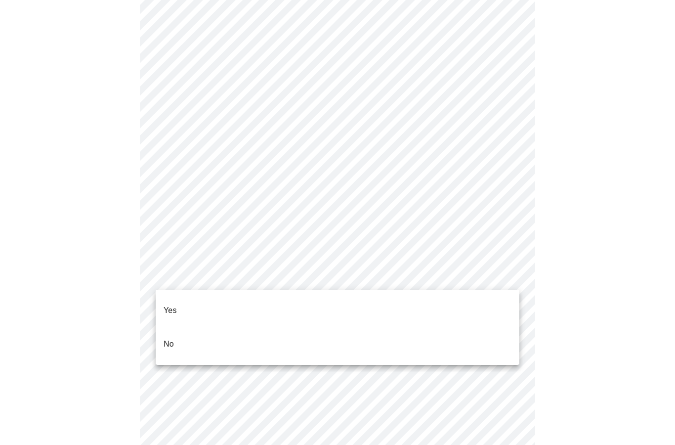
click at [186, 302] on li "Yes" at bounding box center [338, 311] width 364 height 34
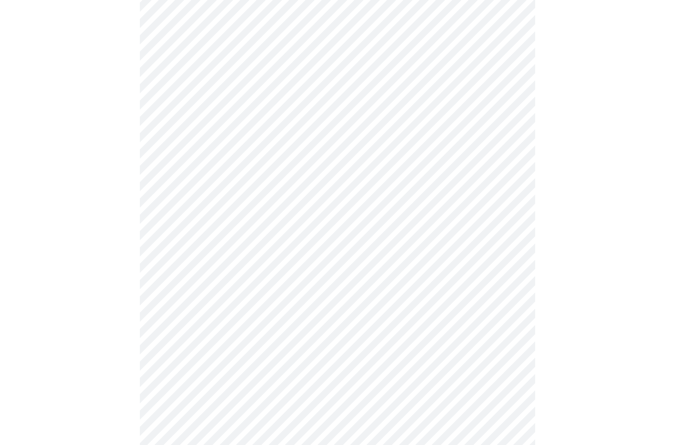
scroll to position [0, 0]
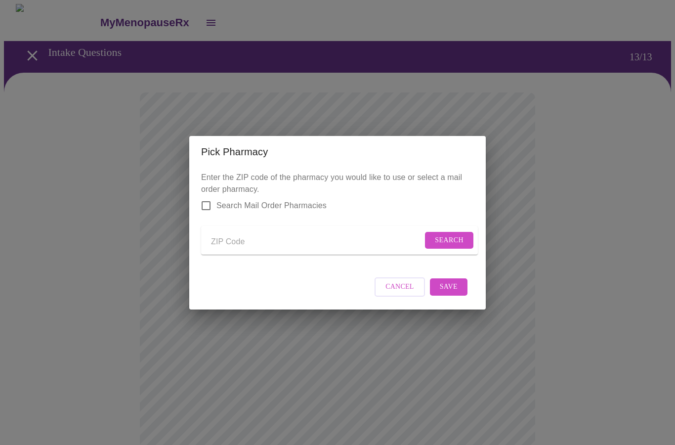
click at [205, 198] on input "Search Mail Order Pharmacies" at bounding box center [206, 205] width 21 height 21
checkbox input "true"
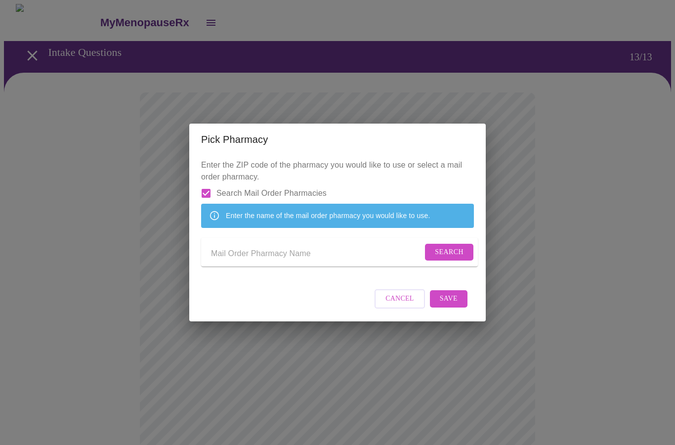
click at [251, 257] on input "Send a message to your care team" at bounding box center [317, 254] width 212 height 16
click at [453, 256] on span "Search" at bounding box center [449, 252] width 29 height 12
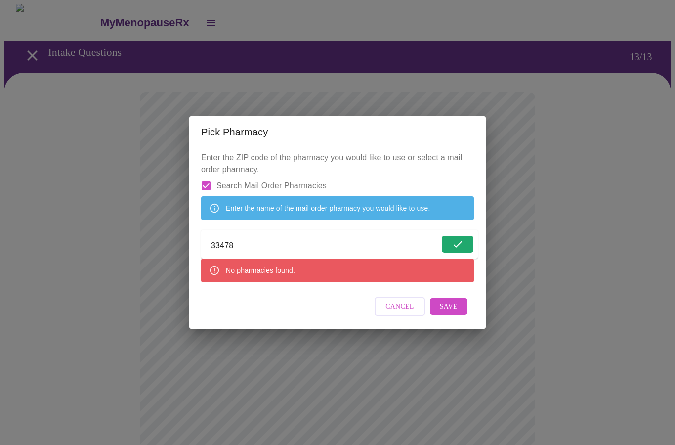
click at [260, 253] on input "33478" at bounding box center [325, 246] width 228 height 16
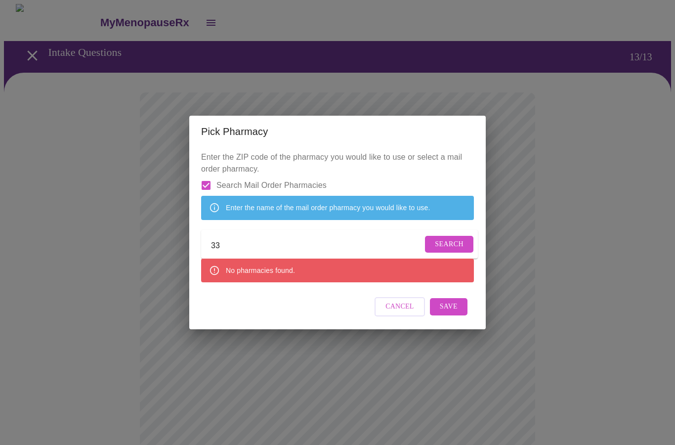
type input "3"
click at [207, 175] on input "Search Mail Order Pharmacies" at bounding box center [206, 185] width 21 height 21
checkbox input "false"
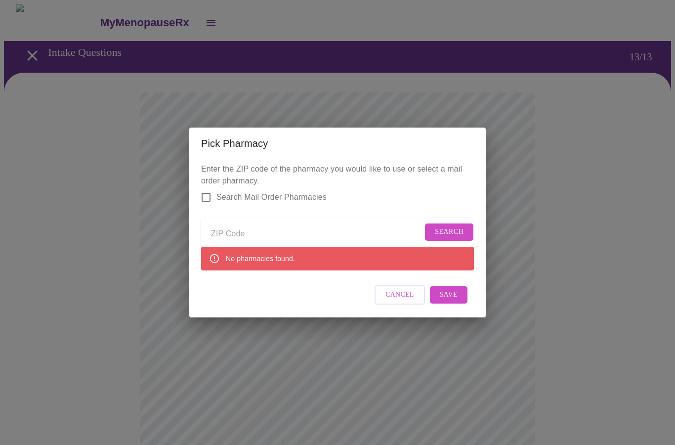
click at [249, 230] on input "Send a message to your care team" at bounding box center [317, 234] width 212 height 16
type input "33478"
click at [453, 232] on span "Search" at bounding box center [449, 232] width 29 height 12
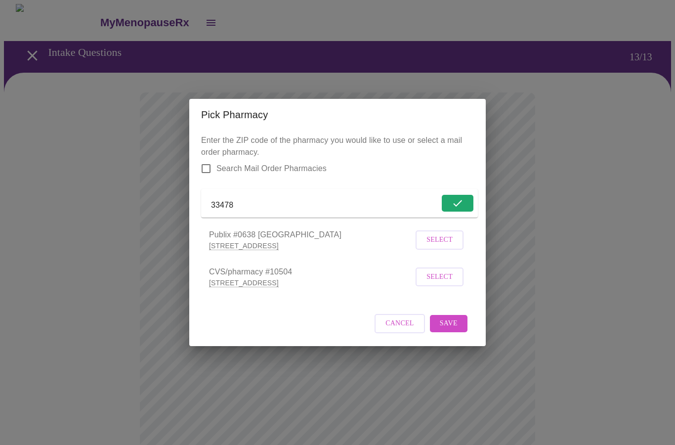
click at [435, 282] on span "Select" at bounding box center [440, 277] width 26 height 12
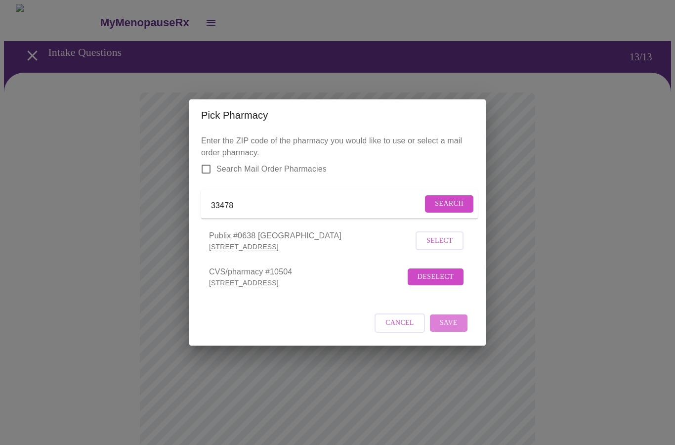
click at [454, 328] on span "Save" at bounding box center [449, 323] width 18 height 12
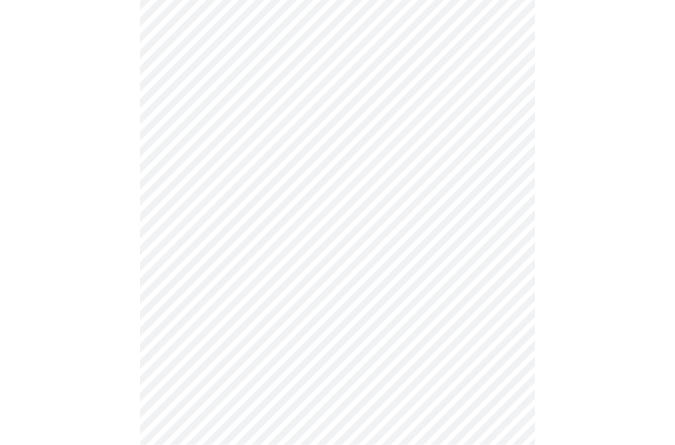
scroll to position [385, 0]
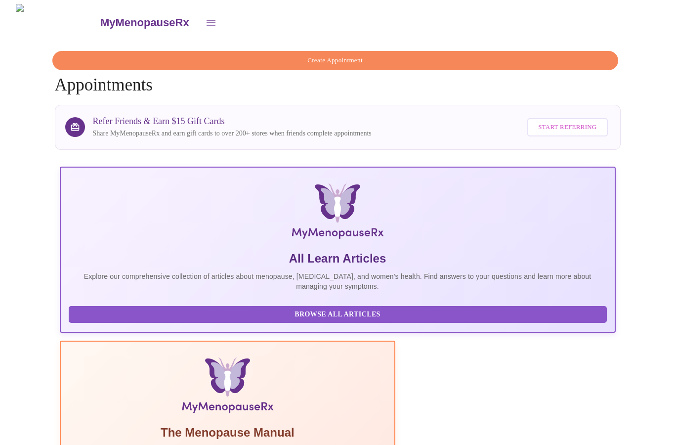
click at [205, 22] on icon "open drawer" at bounding box center [211, 23] width 12 height 12
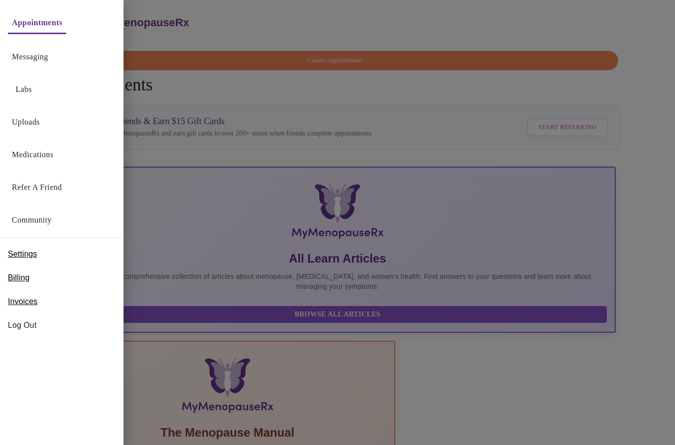
click at [35, 119] on link "Uploads" at bounding box center [26, 122] width 28 height 14
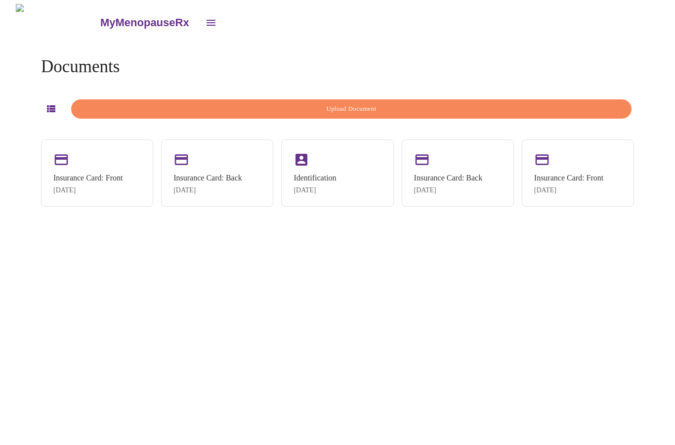
click at [95, 179] on div "Insurance Card: Front" at bounding box center [87, 178] width 69 height 9
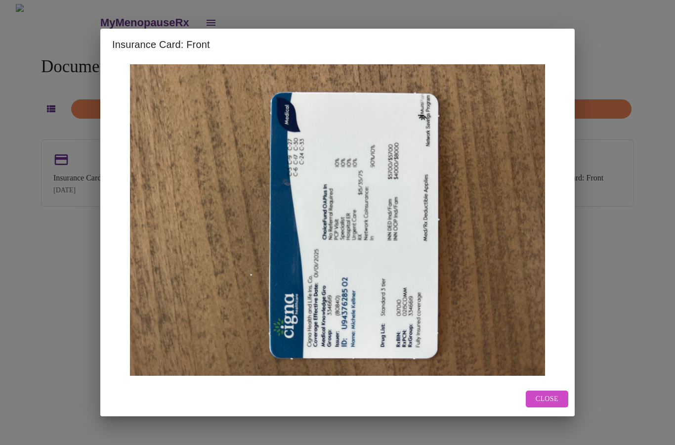
click at [556, 405] on span "Close" at bounding box center [547, 399] width 23 height 12
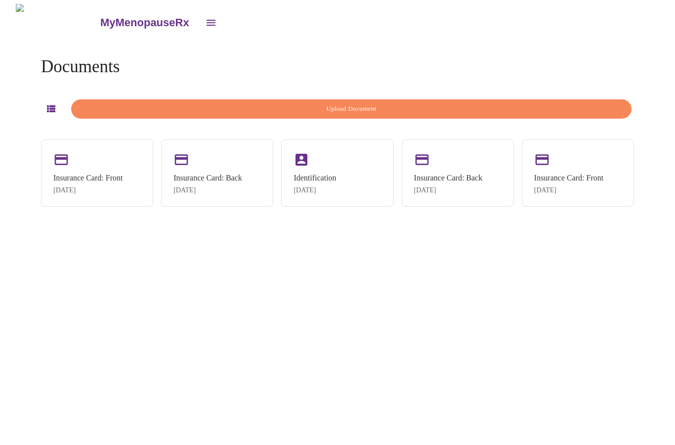
click at [214, 175] on div "Insurance Card: Back" at bounding box center [208, 178] width 69 height 9
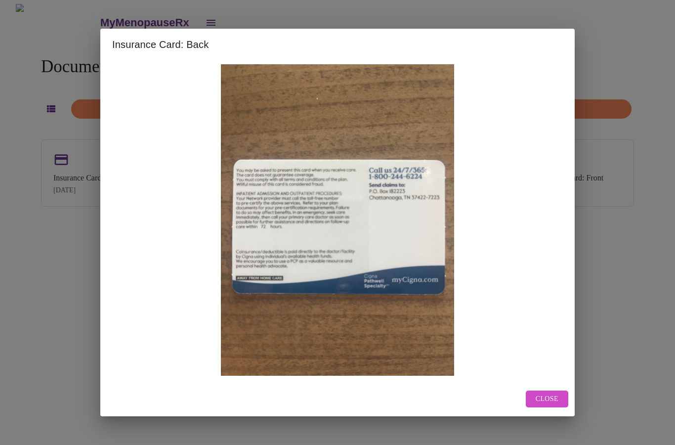
click at [554, 408] on button "Close" at bounding box center [547, 399] width 43 height 17
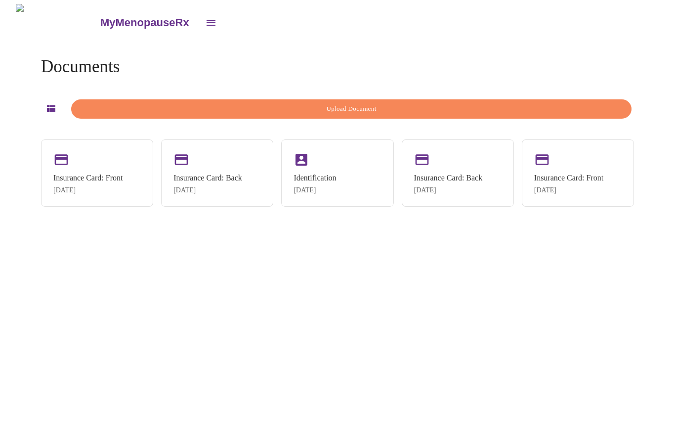
click at [325, 179] on div "Identification" at bounding box center [315, 178] width 43 height 9
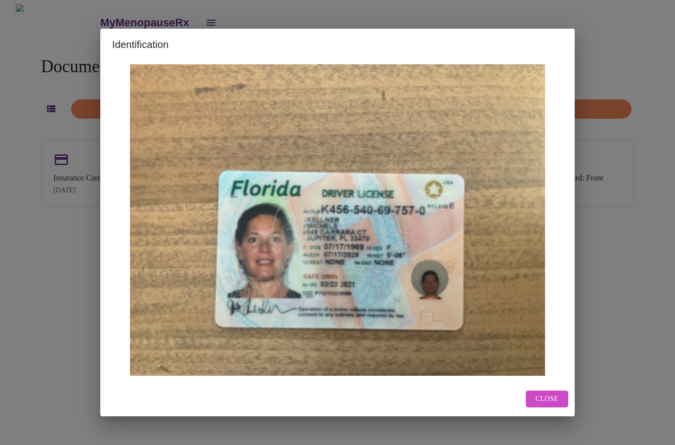
click at [549, 408] on button "Close" at bounding box center [547, 399] width 43 height 17
